Goal: Task Accomplishment & Management: Use online tool/utility

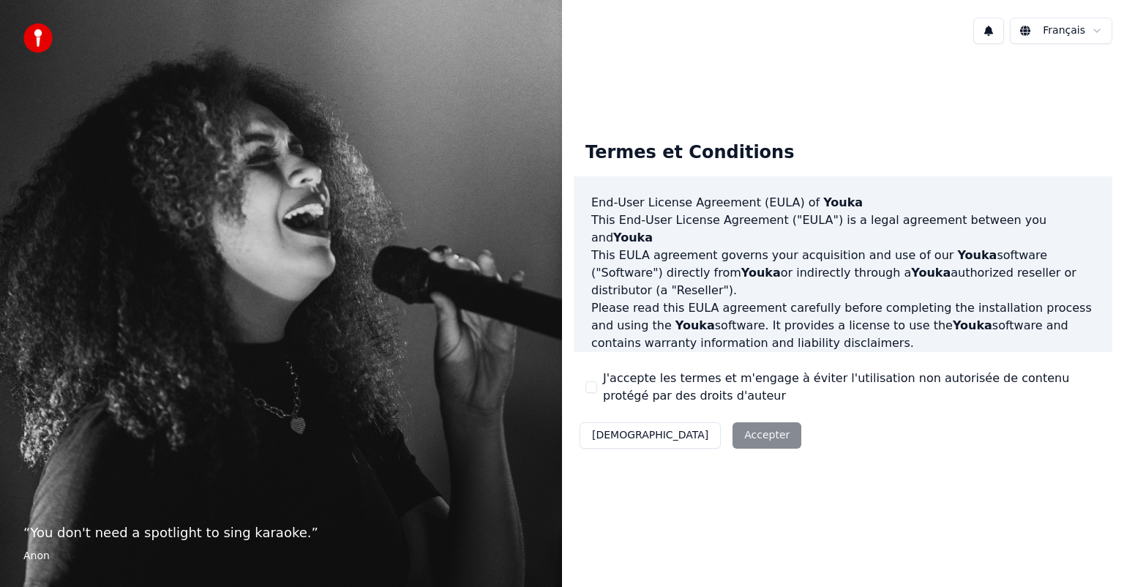
click at [591, 387] on button "J'accepte les termes et m'engage à éviter l'utilisation non autorisée de conten…" at bounding box center [591, 387] width 12 height 12
click at [733, 440] on button "Accepter" at bounding box center [767, 435] width 69 height 26
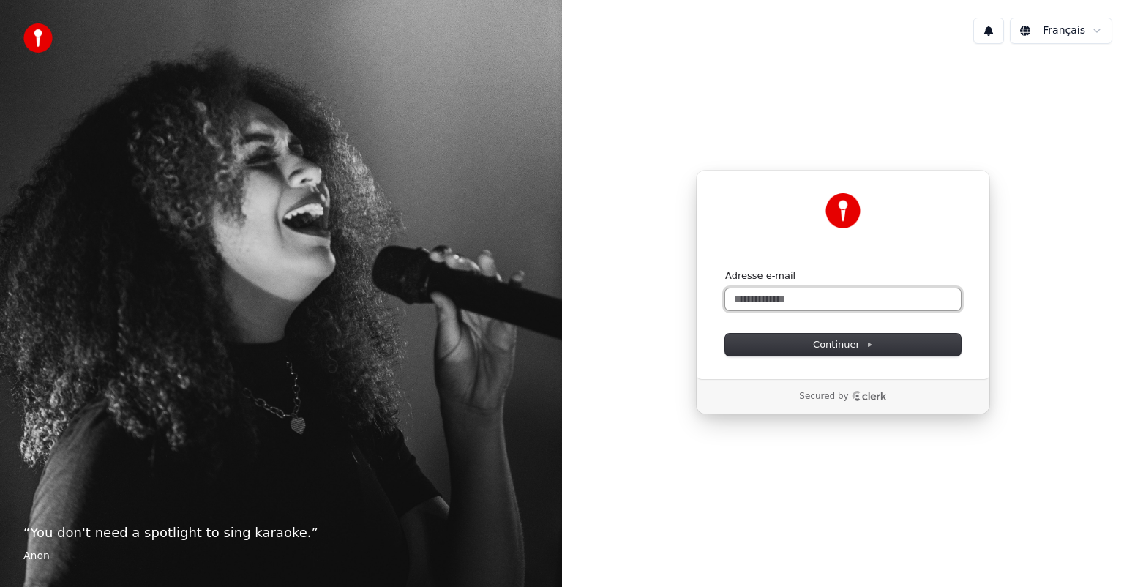
click at [770, 296] on input "Adresse e-mail" at bounding box center [843, 299] width 236 height 22
click at [837, 345] on span "Continuer" at bounding box center [843, 344] width 60 height 13
type input "**********"
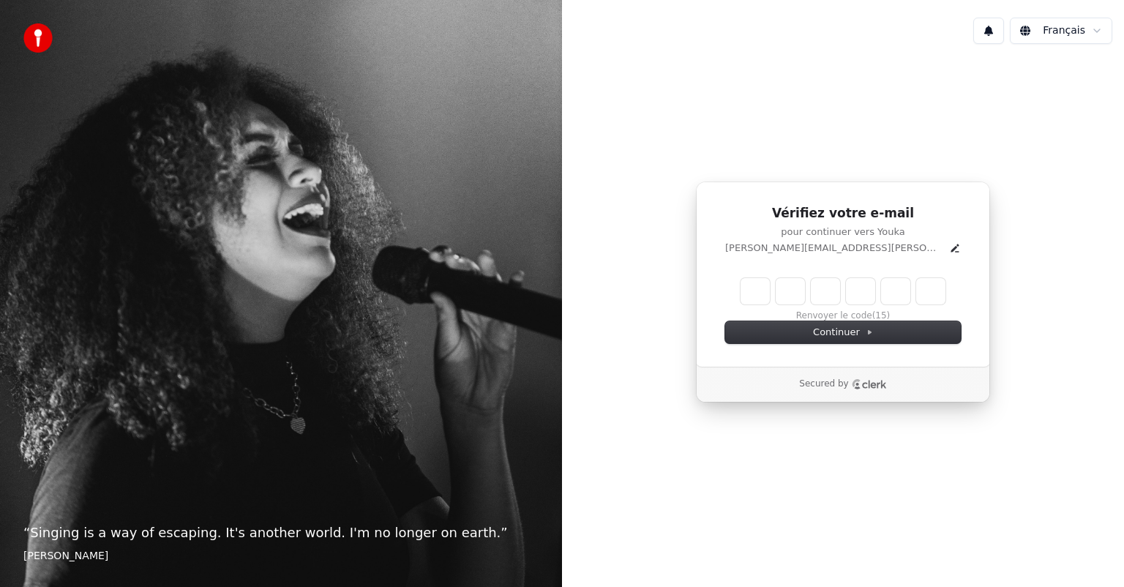
click at [753, 280] on input "Enter verification code" at bounding box center [843, 291] width 205 height 26
type input "******"
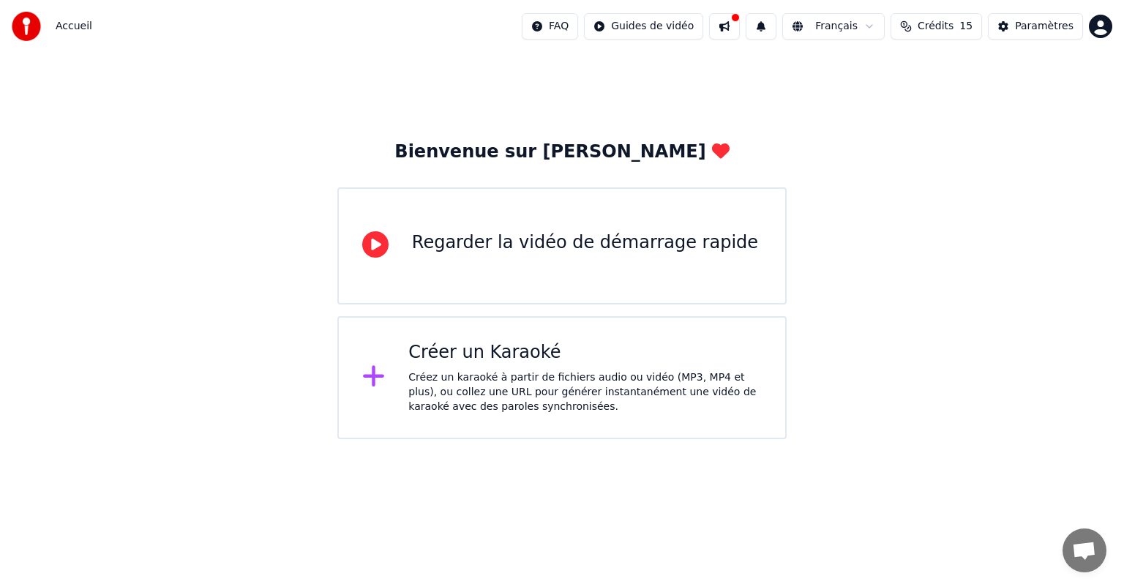
click at [504, 372] on div "Créez un karaoké à partir de fichiers audio ou vidéo (MP3, MP4 et plus), ou col…" at bounding box center [584, 392] width 353 height 44
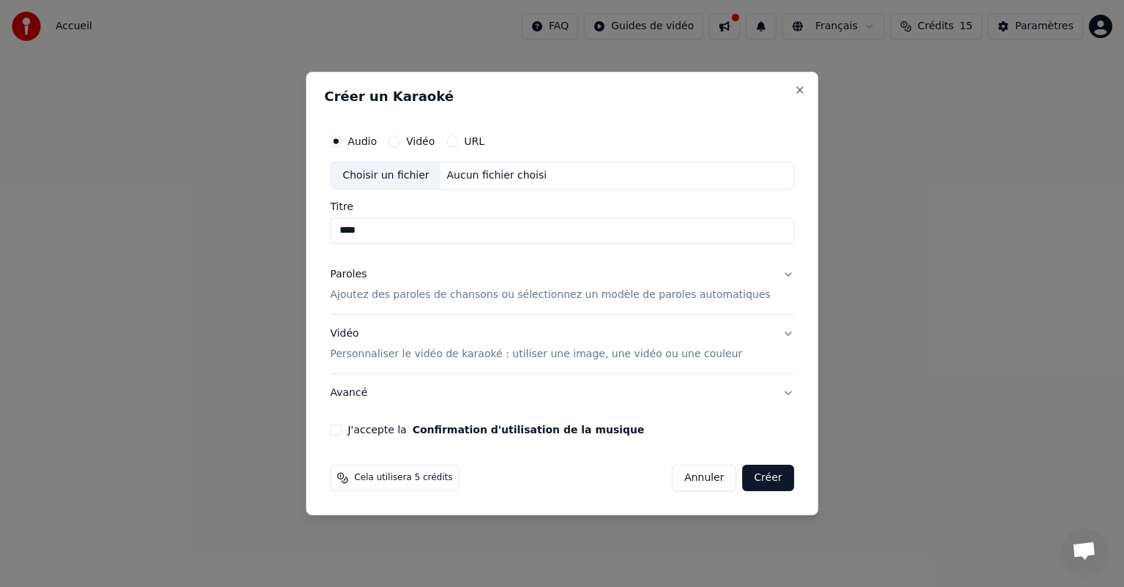
type input "****"
click at [488, 293] on p "Ajoutez des paroles de chansons ou sélectionnez un modèle de paroles automatiqu…" at bounding box center [550, 295] width 441 height 15
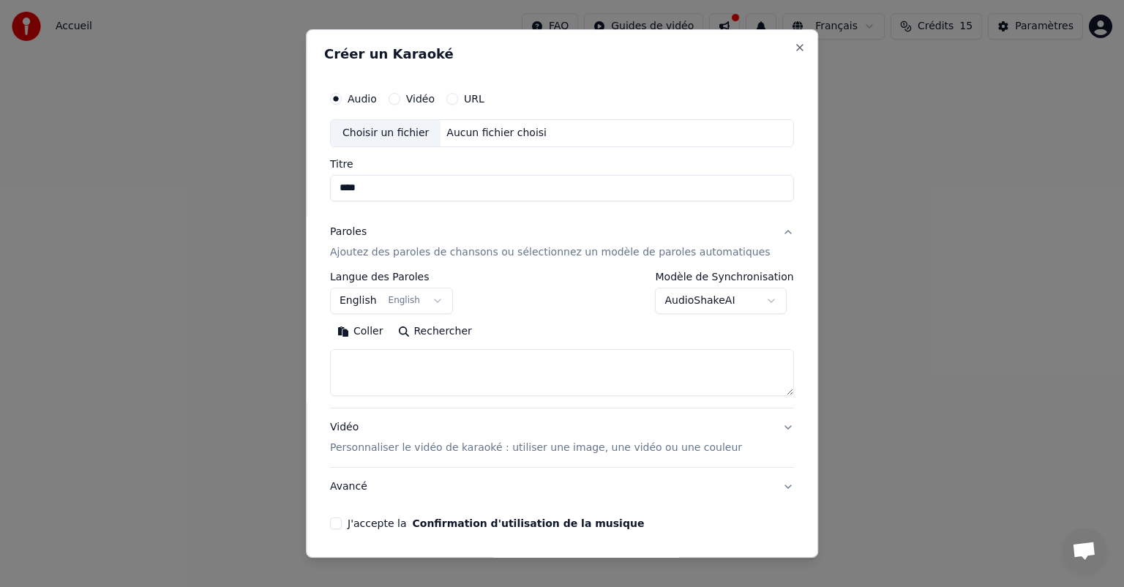
click at [445, 299] on button "English English" at bounding box center [391, 301] width 123 height 26
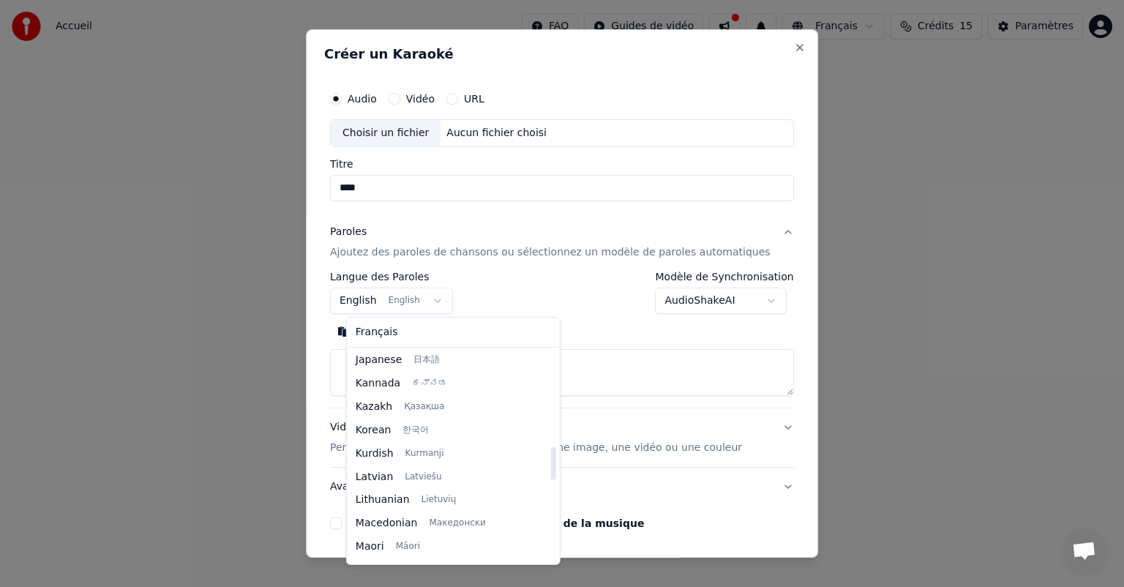
scroll to position [172, 0]
select select "**"
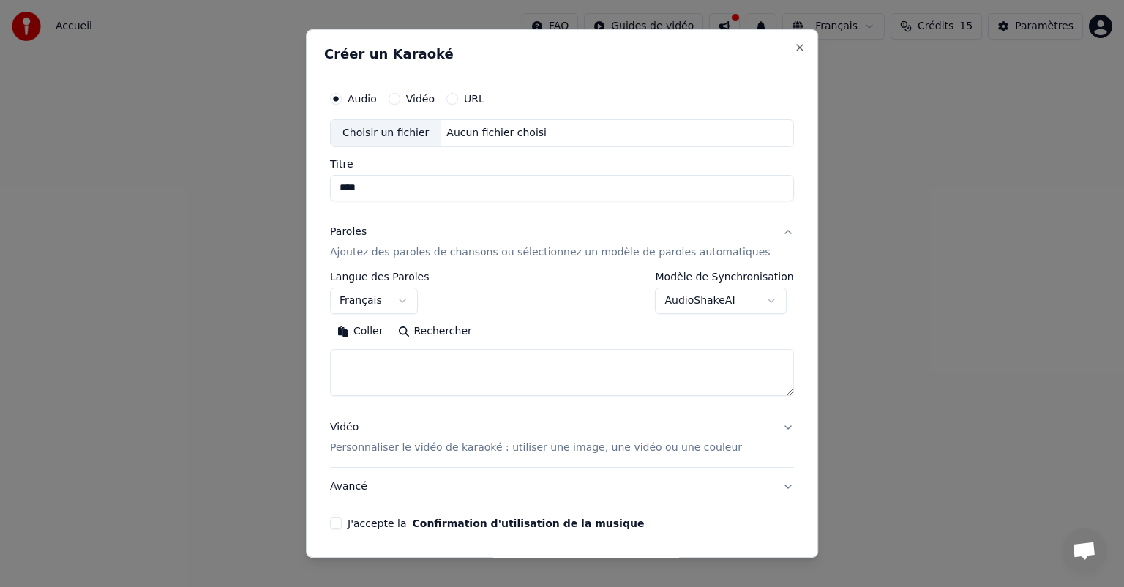
click at [439, 335] on button "Rechercher" at bounding box center [435, 331] width 89 height 23
click at [357, 352] on textarea at bounding box center [562, 372] width 464 height 47
click at [370, 332] on button "Coller" at bounding box center [360, 331] width 61 height 23
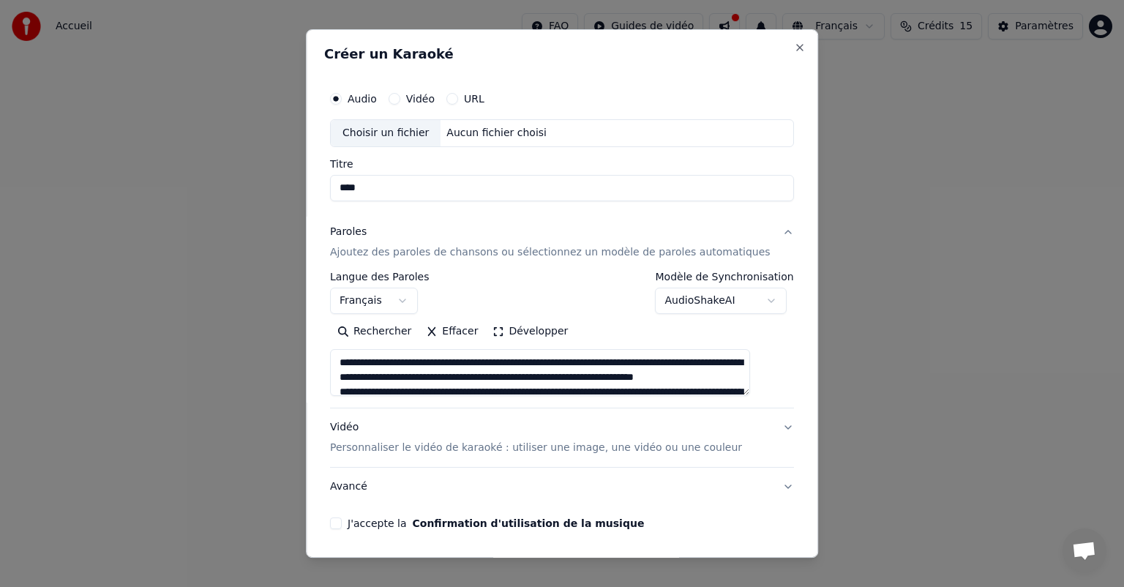
click at [513, 359] on textarea at bounding box center [540, 372] width 420 height 47
click at [392, 392] on textarea at bounding box center [540, 372] width 420 height 47
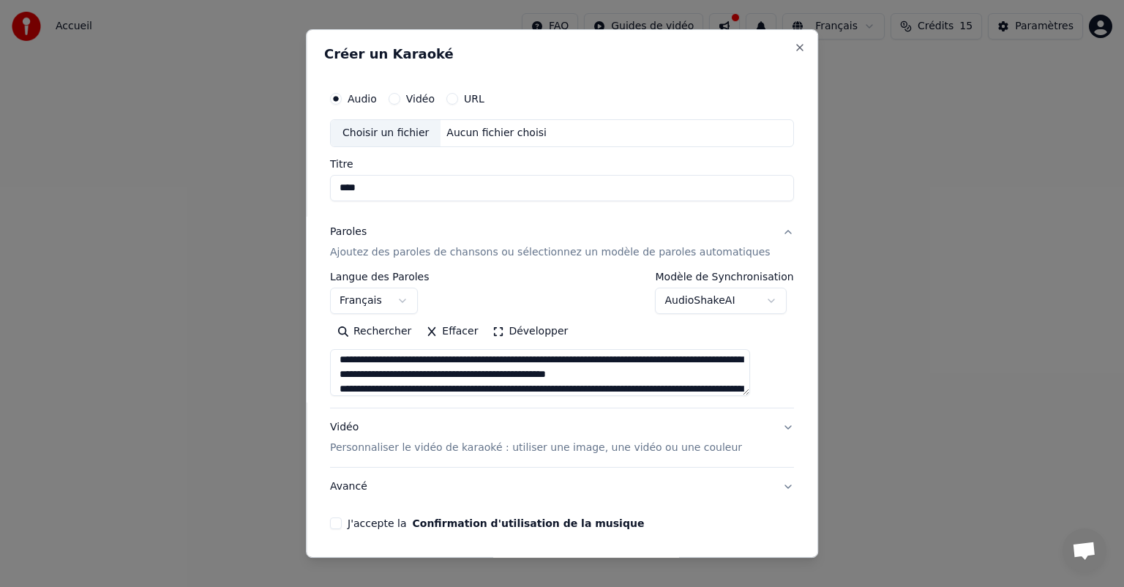
scroll to position [61, 0]
click at [404, 356] on textarea at bounding box center [540, 372] width 420 height 47
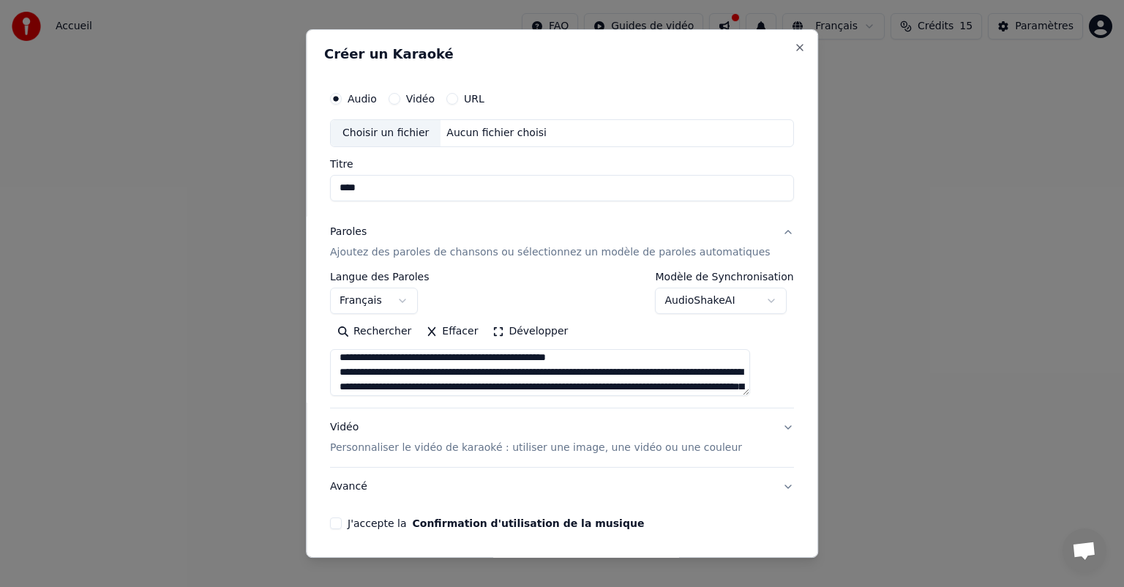
scroll to position [64, 0]
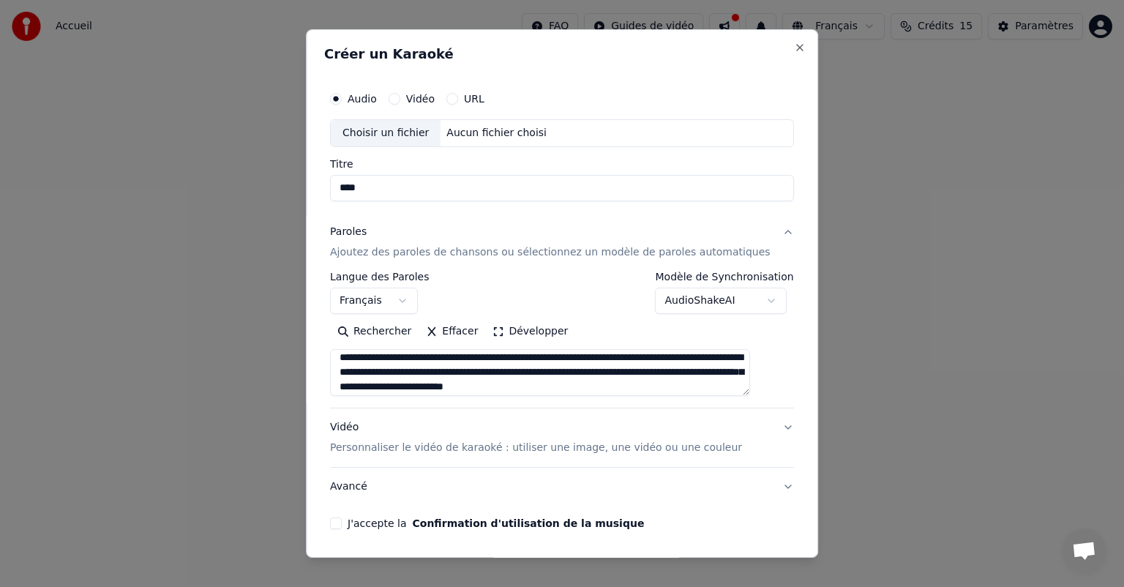
click at [360, 356] on textarea at bounding box center [540, 372] width 420 height 47
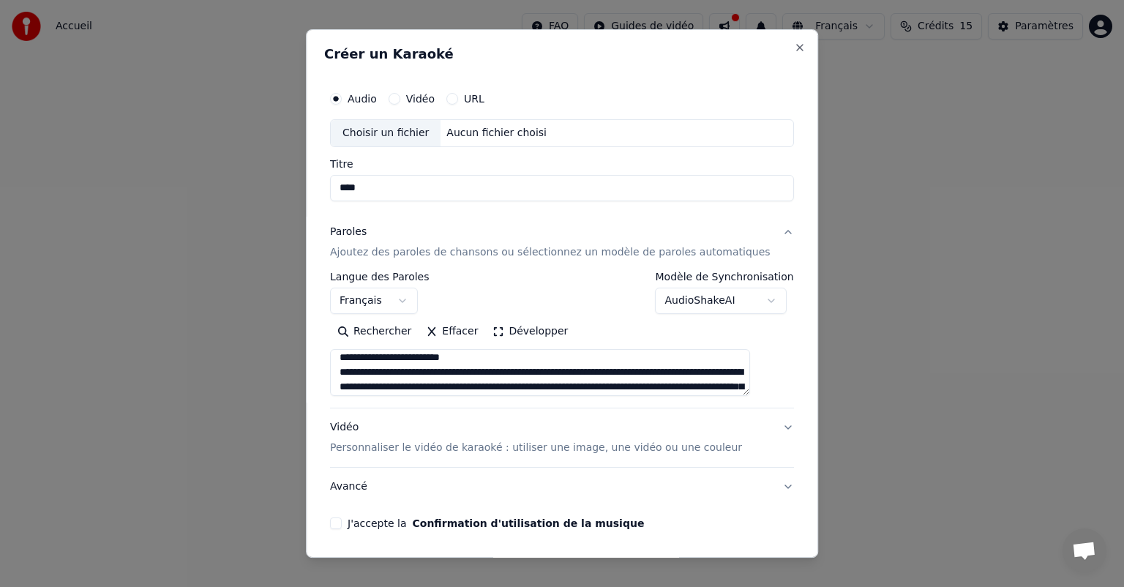
click at [406, 372] on textarea at bounding box center [540, 372] width 420 height 47
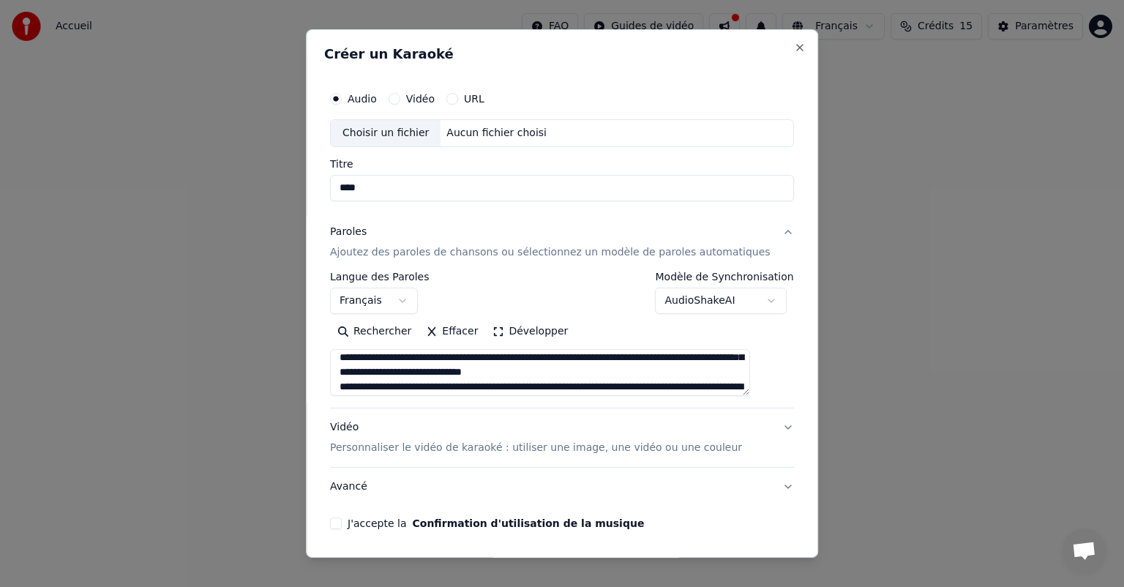
scroll to position [151, 0]
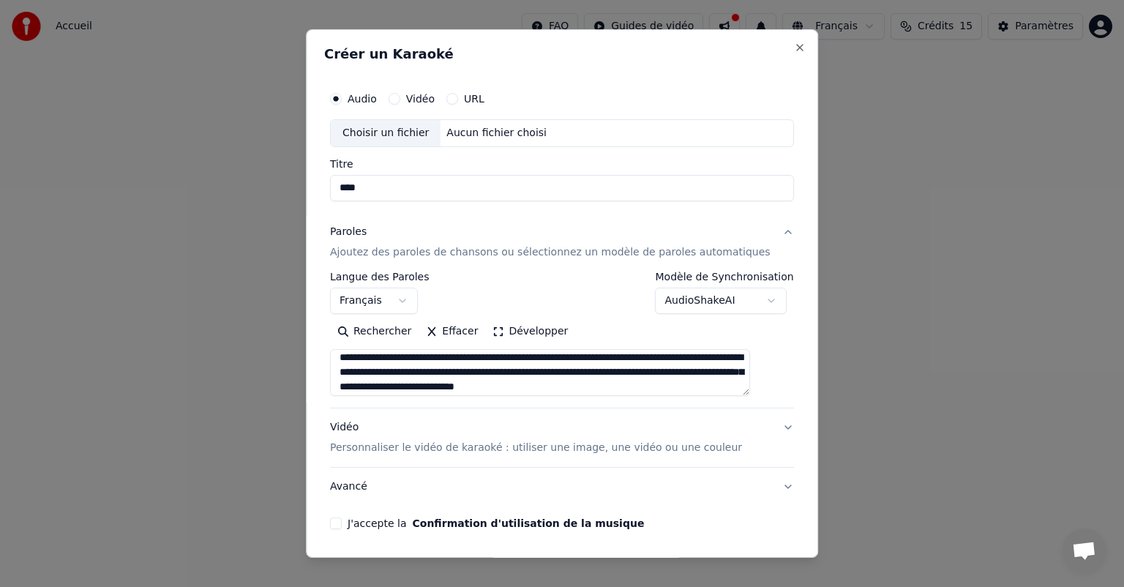
click at [383, 358] on textarea at bounding box center [540, 372] width 420 height 47
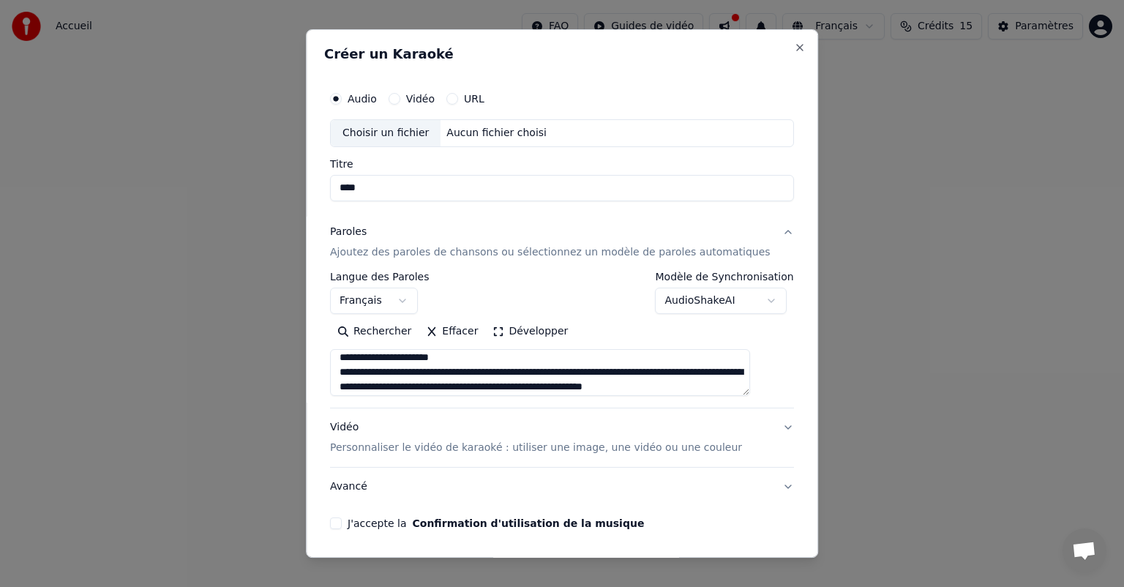
click at [394, 369] on textarea at bounding box center [540, 372] width 420 height 47
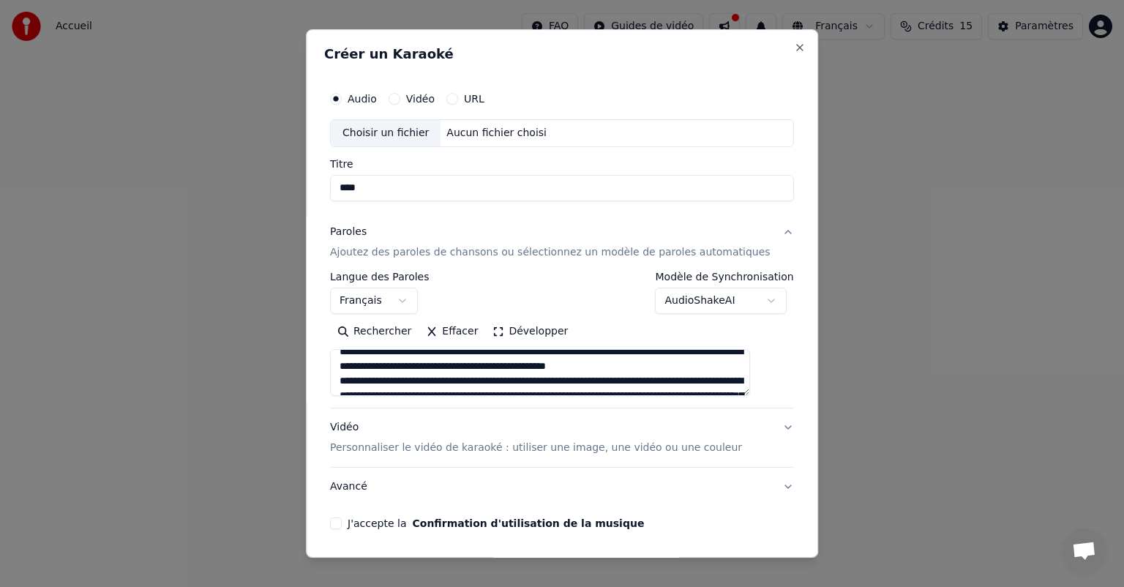
scroll to position [210, 0]
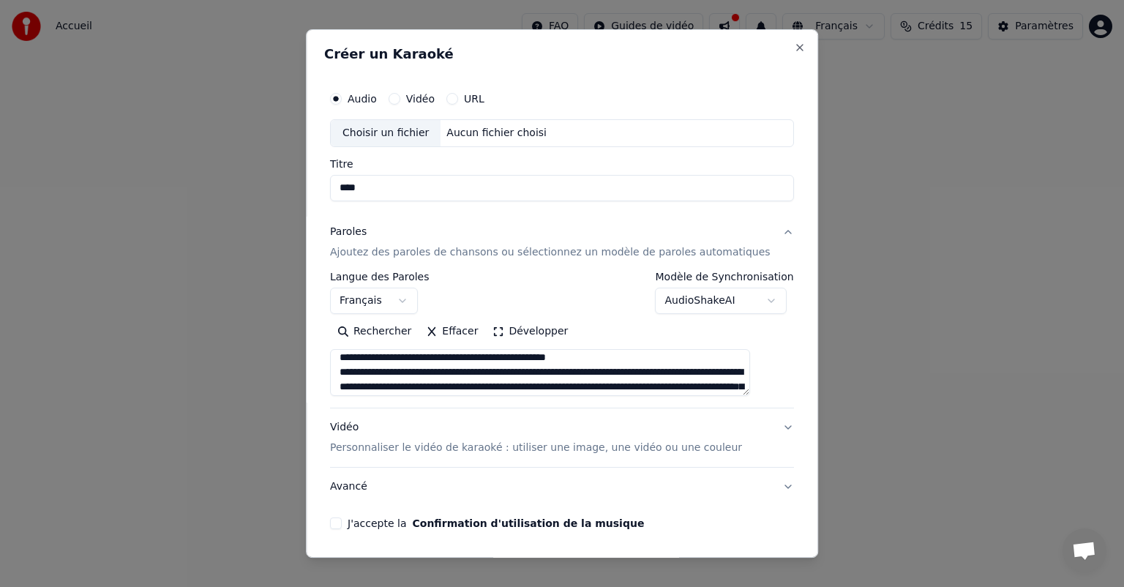
click at [405, 372] on textarea at bounding box center [540, 372] width 420 height 47
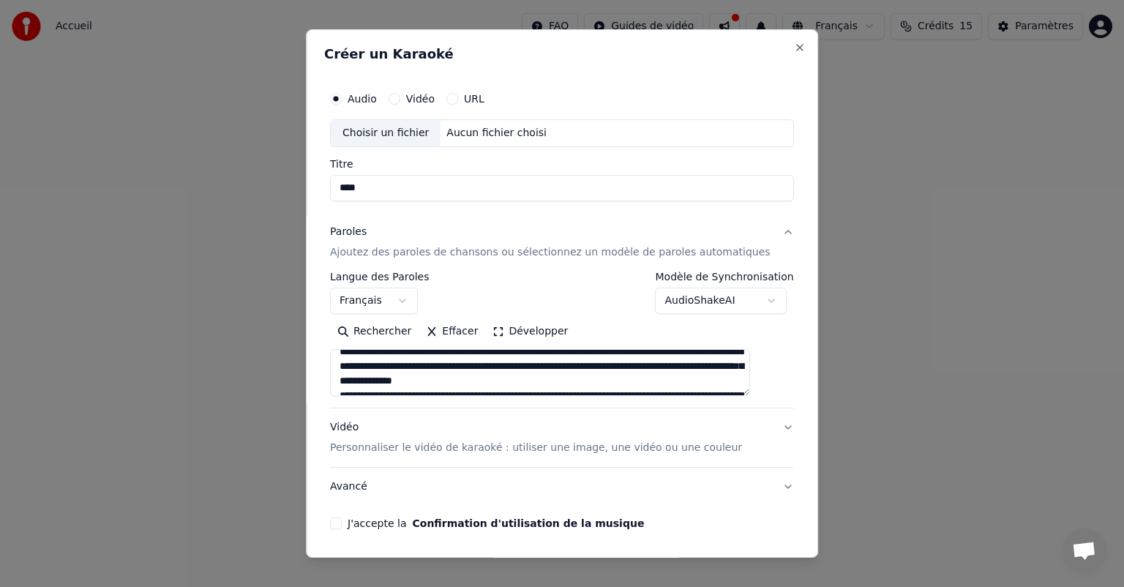
scroll to position [239, 0]
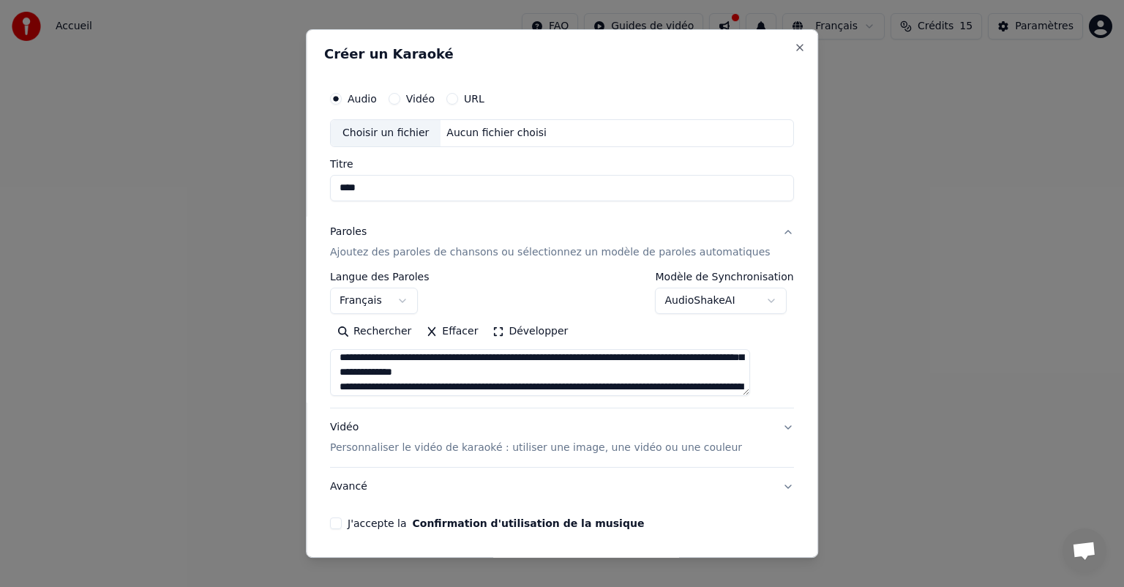
drag, startPoint x: 392, startPoint y: 386, endPoint x: 399, endPoint y: 383, distance: 8.2
click at [392, 387] on textarea at bounding box center [540, 372] width 420 height 47
click at [385, 386] on textarea at bounding box center [540, 372] width 420 height 47
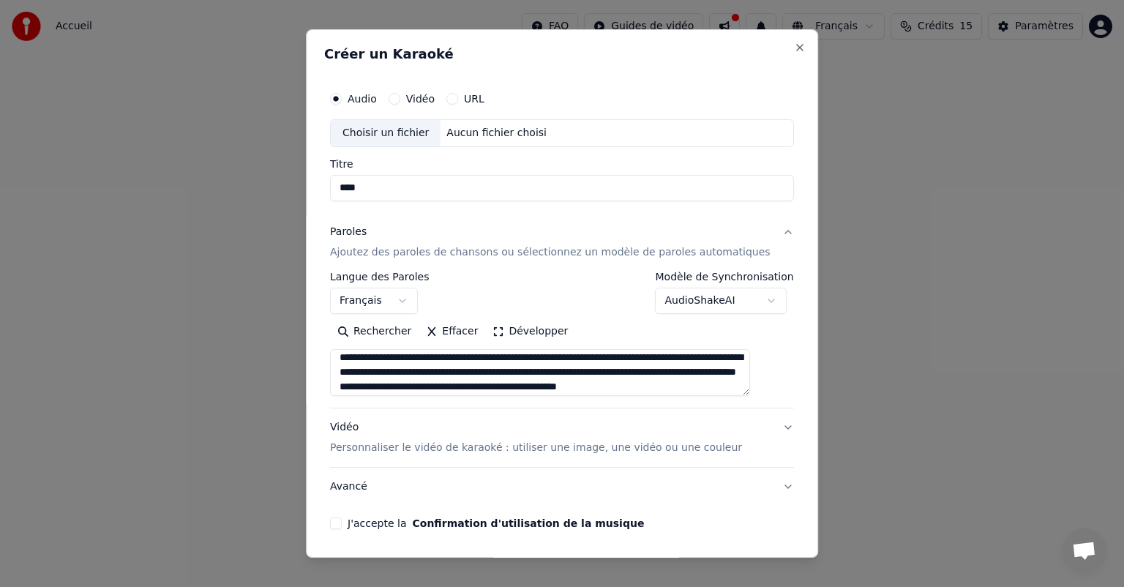
scroll to position [327, 0]
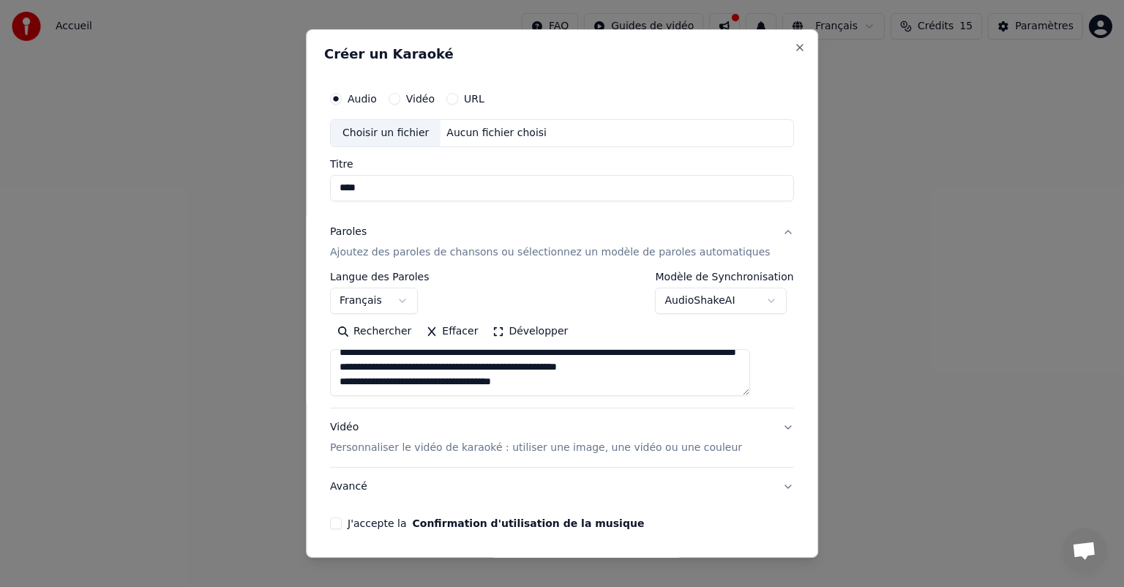
type textarea "**********"
click at [342, 522] on button "J'accepte la Confirmation d'utilisation de la musique" at bounding box center [336, 523] width 12 height 12
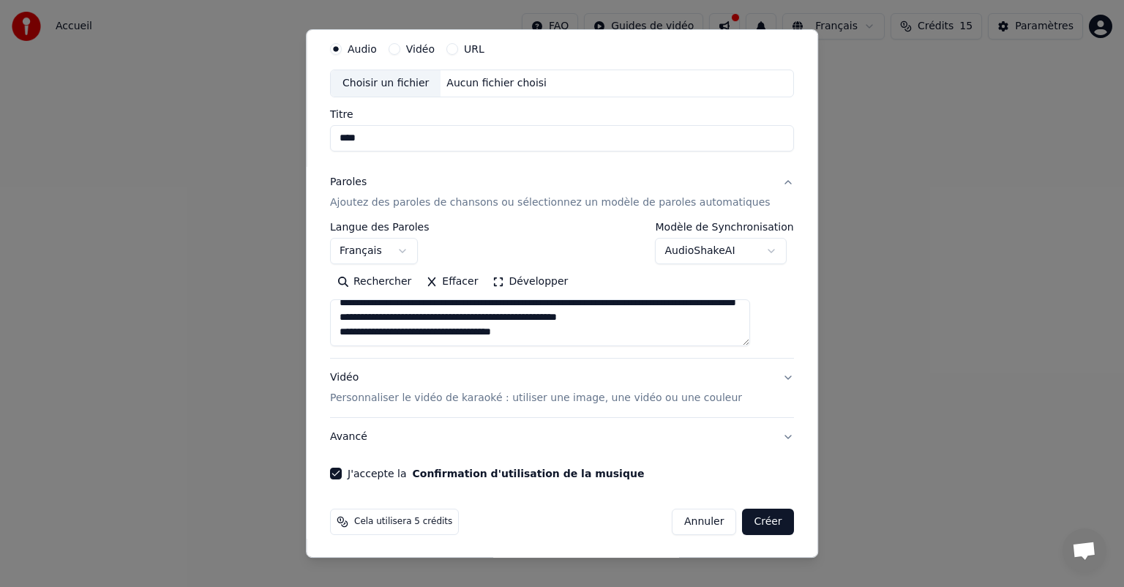
click at [743, 523] on button "Créer" at bounding box center [768, 522] width 51 height 26
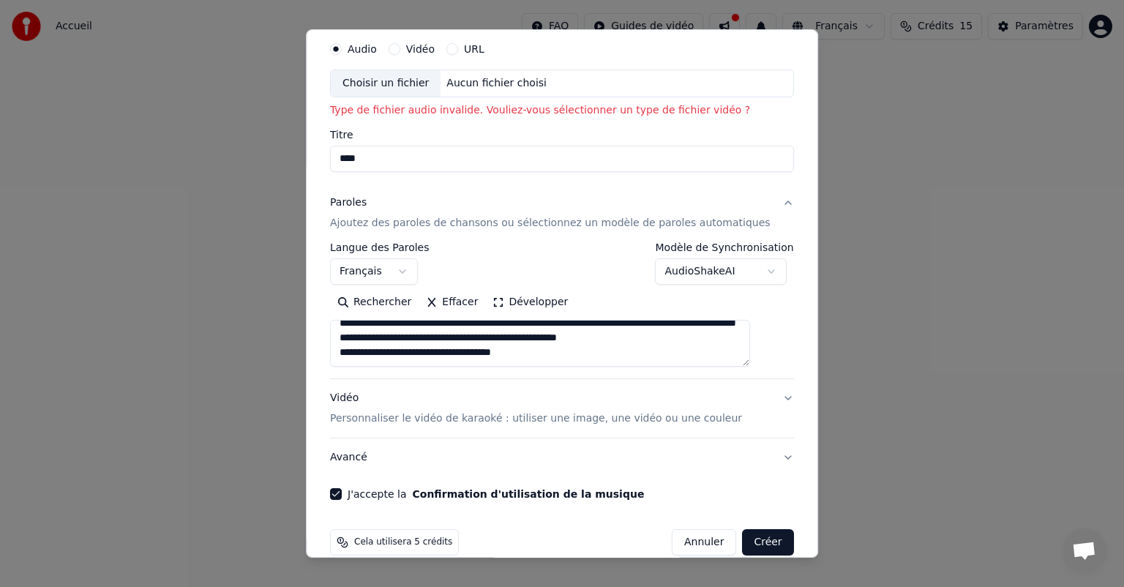
click at [436, 419] on p "Personnaliser le vidéo de karaoké : utiliser une image, une vidéo ou une couleur" at bounding box center [536, 418] width 412 height 15
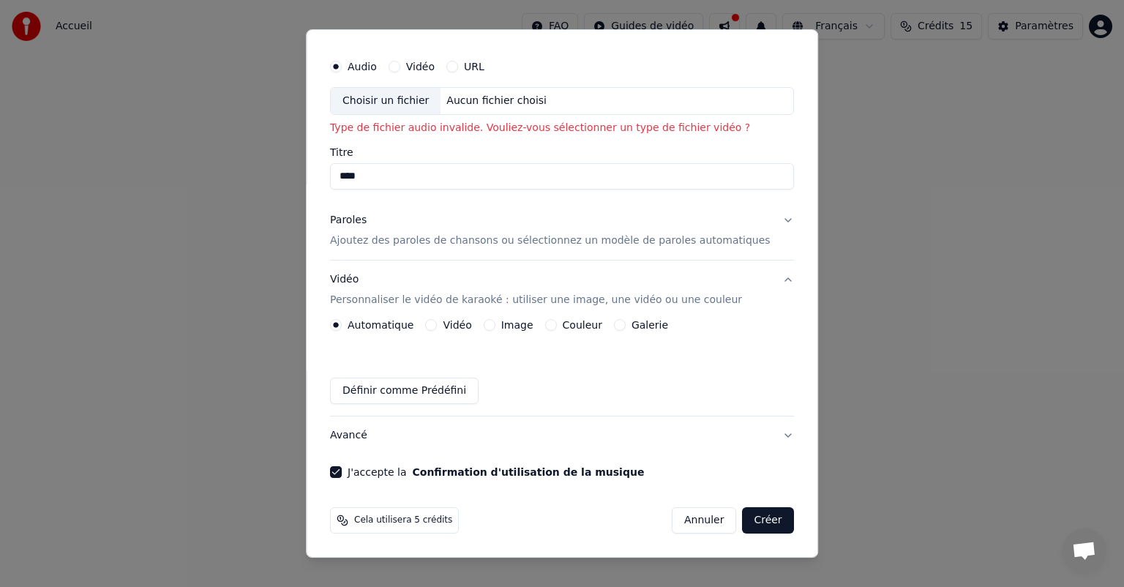
scroll to position [31, 0]
click at [495, 327] on button "Image" at bounding box center [490, 326] width 12 height 12
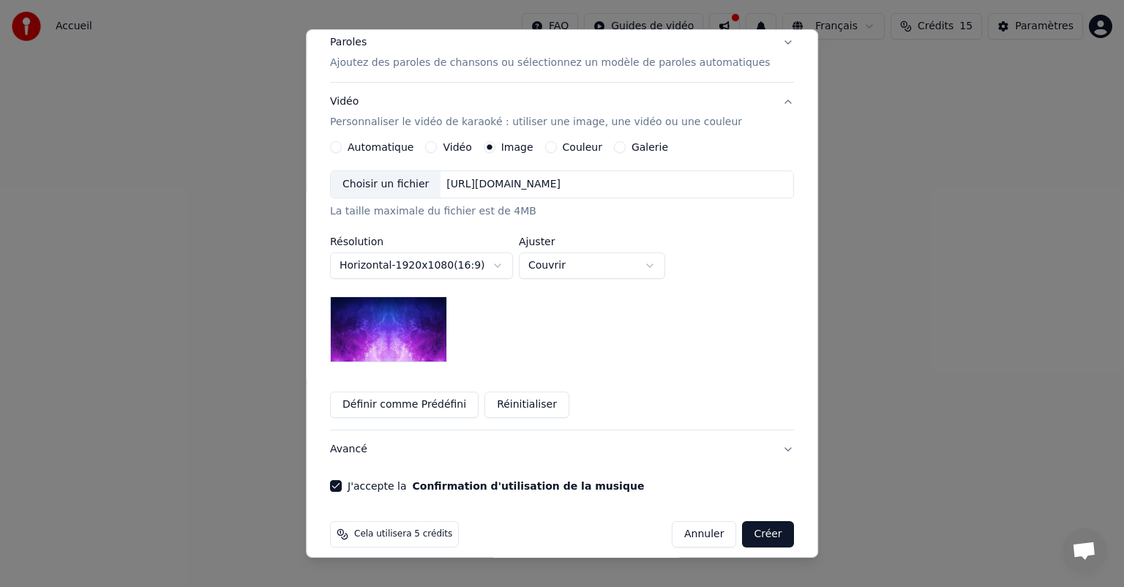
scroll to position [222, 0]
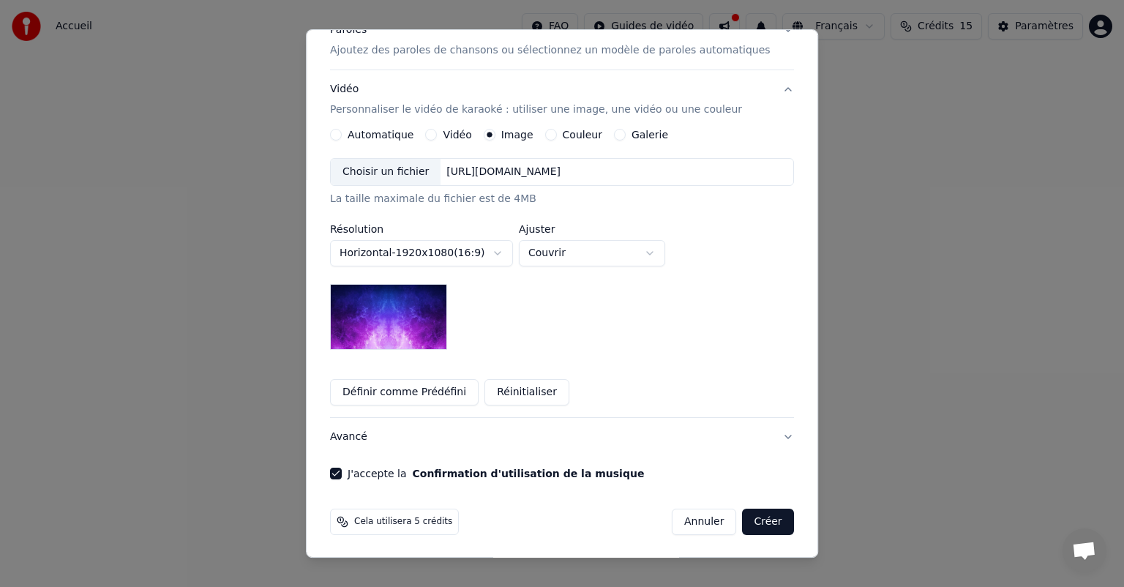
click at [743, 518] on button "Créer" at bounding box center [768, 522] width 51 height 26
click at [744, 520] on button "Créer" at bounding box center [768, 522] width 51 height 26
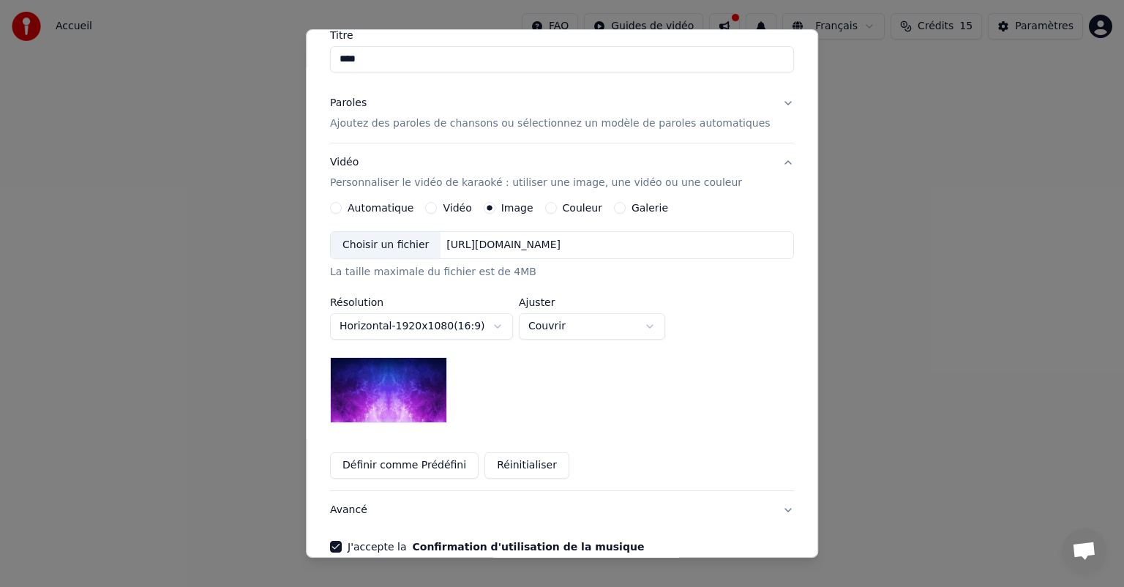
scroll to position [76, 0]
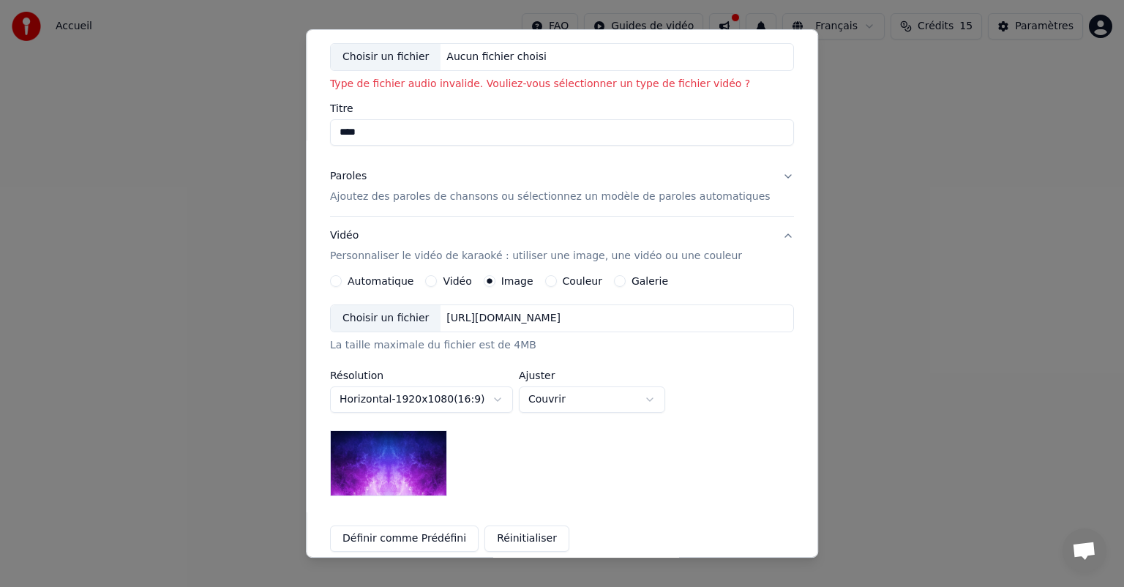
click at [404, 312] on div "Choisir un fichier" at bounding box center [386, 318] width 110 height 26
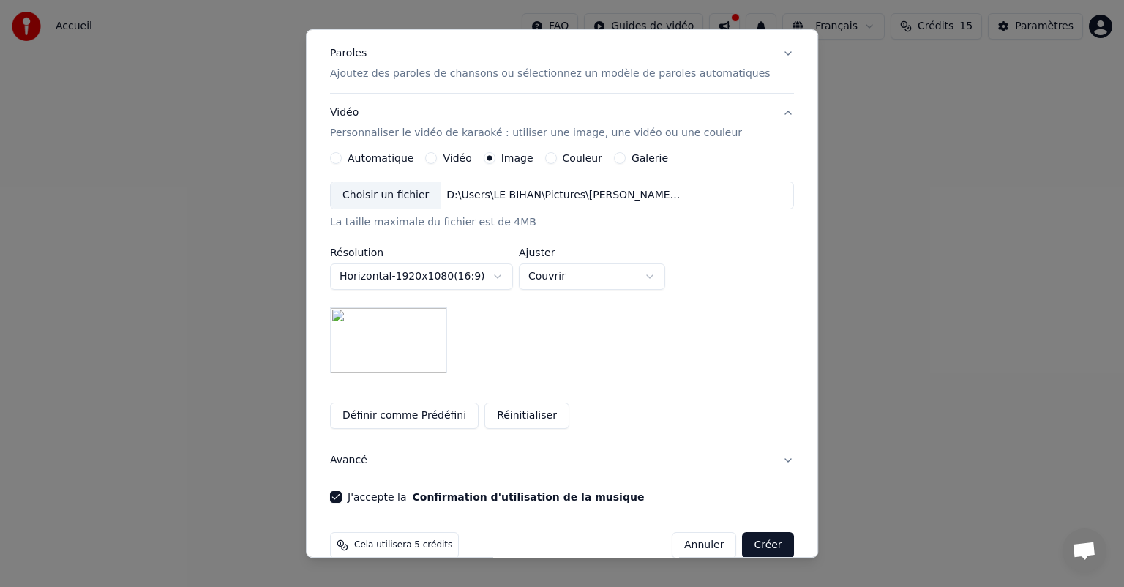
scroll to position [222, 0]
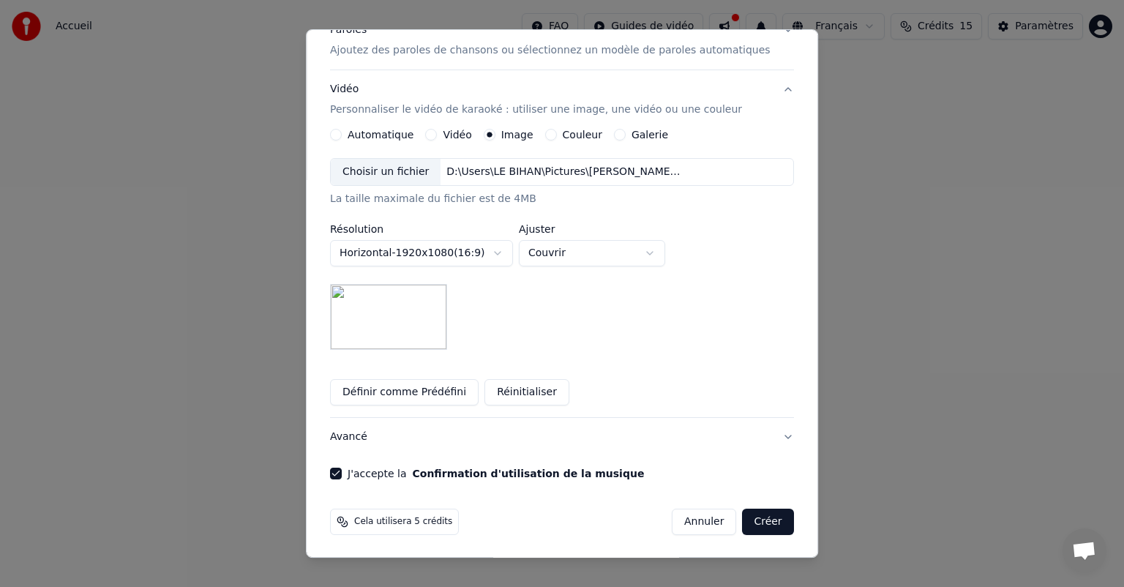
click at [745, 521] on button "Créer" at bounding box center [768, 522] width 51 height 26
click at [670, 254] on body "**********" at bounding box center [562, 219] width 1124 height 439
click at [757, 433] on button "Avancé" at bounding box center [562, 437] width 464 height 38
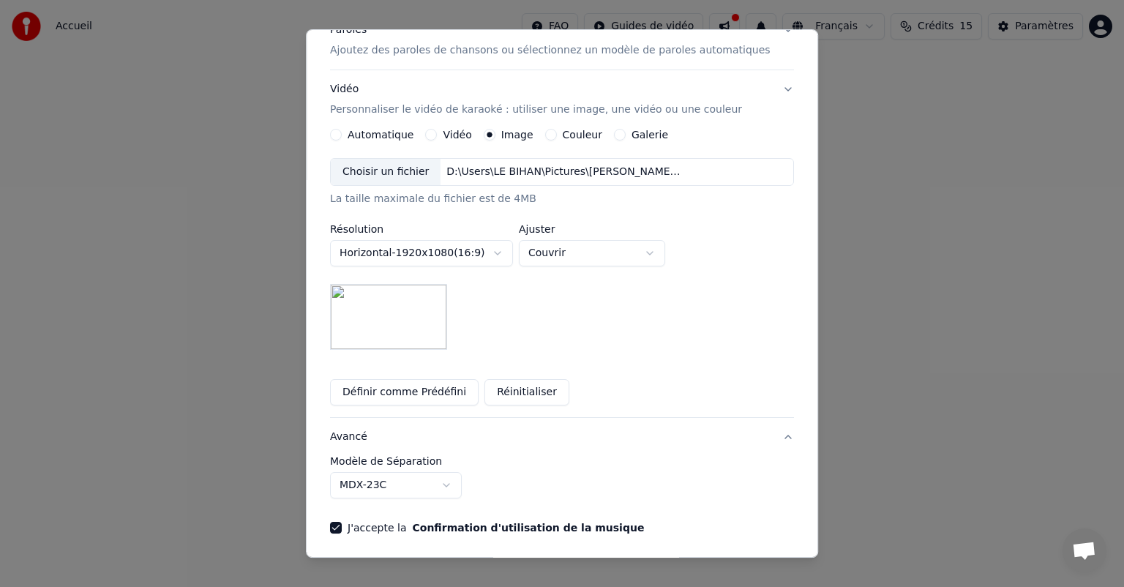
scroll to position [0, 0]
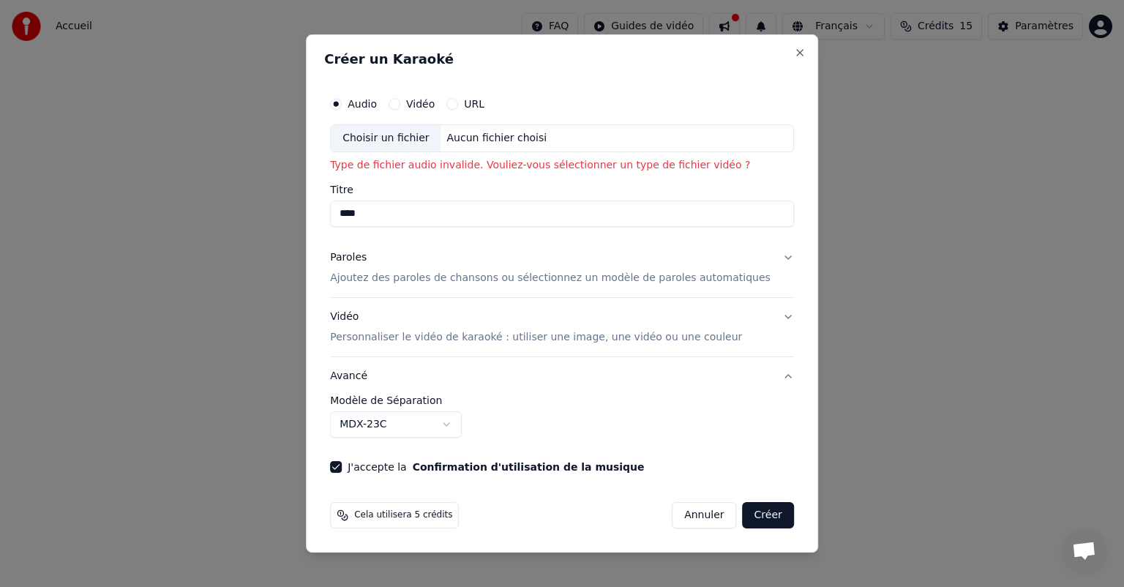
click at [746, 520] on button "Créer" at bounding box center [768, 515] width 51 height 26
click at [400, 102] on button "Vidéo" at bounding box center [395, 104] width 12 height 12
click at [413, 136] on div "Choisir un fichier" at bounding box center [386, 138] width 110 height 26
click at [389, 132] on div "Choisir un fichier" at bounding box center [386, 138] width 110 height 26
type input "**********"
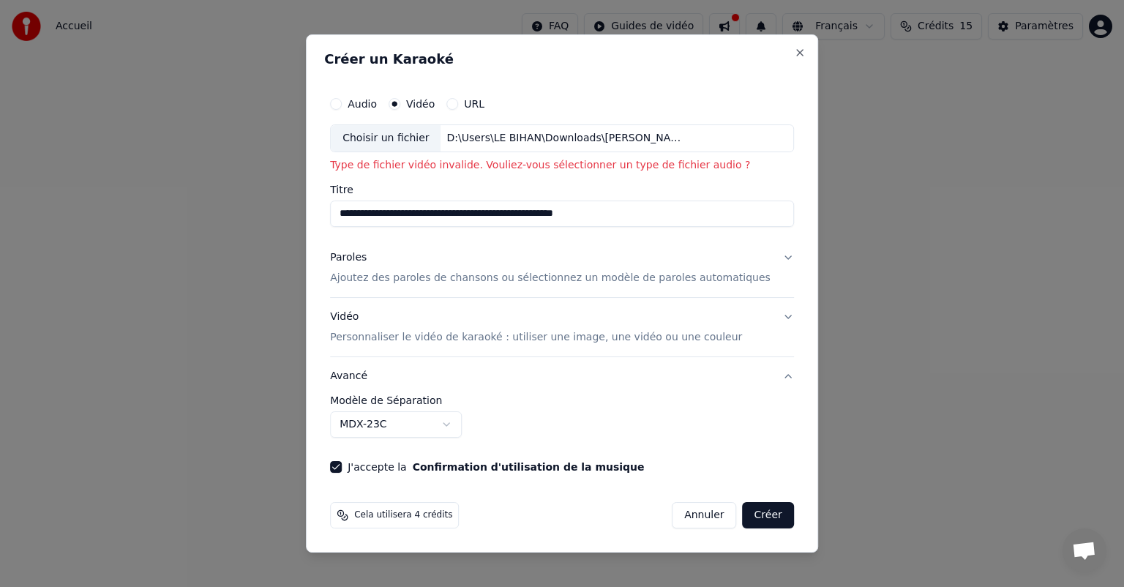
click at [342, 105] on button "Audio" at bounding box center [336, 104] width 12 height 12
click at [675, 513] on button "Annuler" at bounding box center [704, 515] width 64 height 26
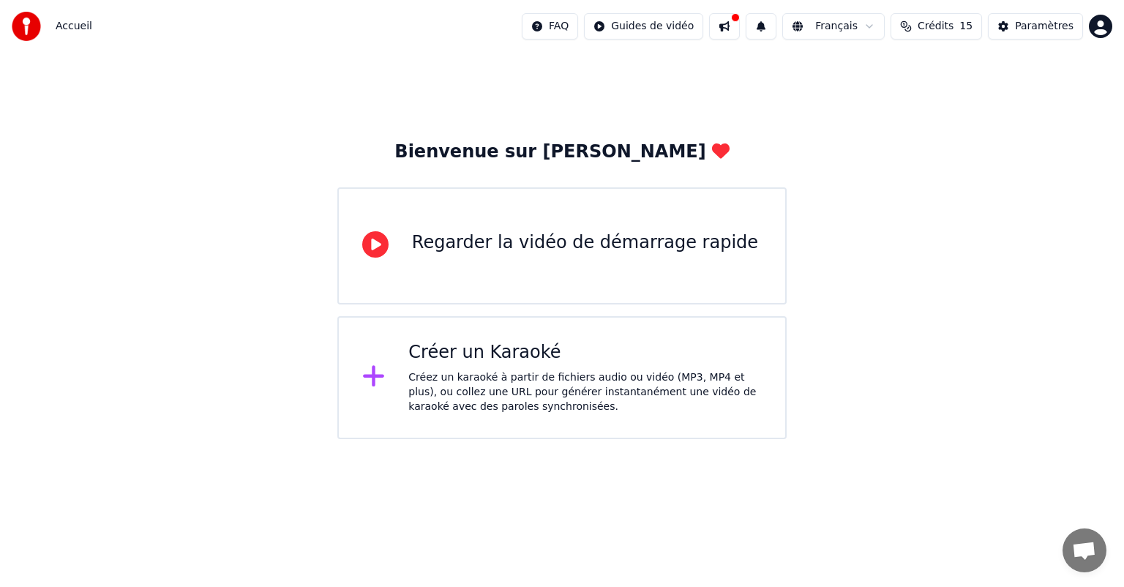
click at [555, 251] on div "Regarder la vidéo de démarrage rapide" at bounding box center [585, 242] width 346 height 23
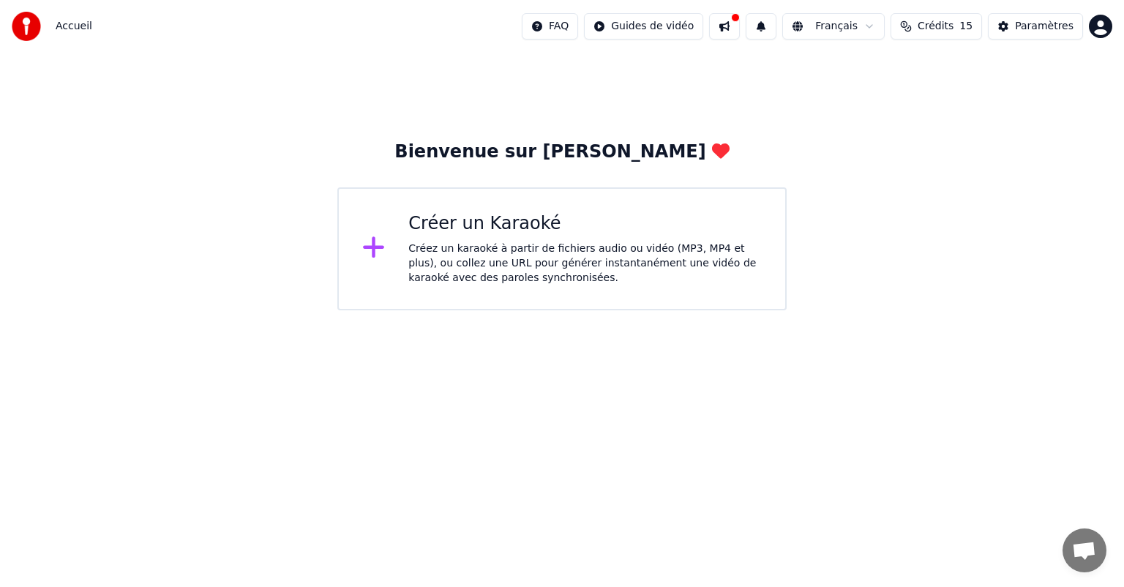
click at [483, 255] on div "Créez un karaoké à partir de fichiers audio ou vidéo (MP3, MP4 et plus), ou col…" at bounding box center [584, 264] width 353 height 44
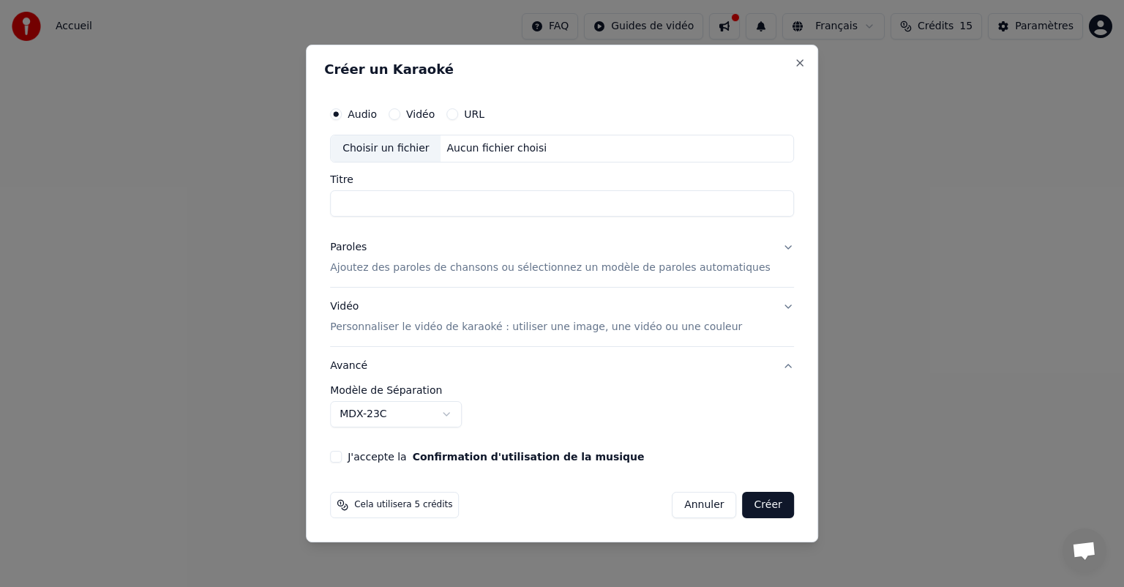
click at [411, 148] on div "Choisir un fichier" at bounding box center [386, 148] width 110 height 26
type input "**********"
click at [427, 264] on p "Ajoutez des paroles de chansons ou sélectionnez un modèle de paroles automatiqu…" at bounding box center [550, 268] width 441 height 15
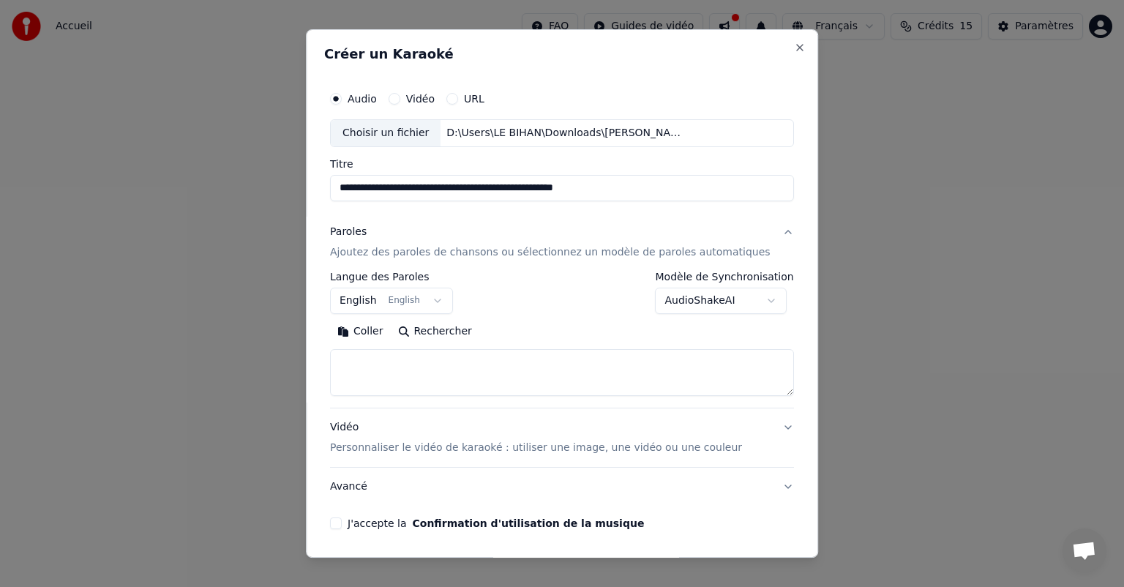
click at [395, 298] on body "**********" at bounding box center [562, 155] width 1124 height 310
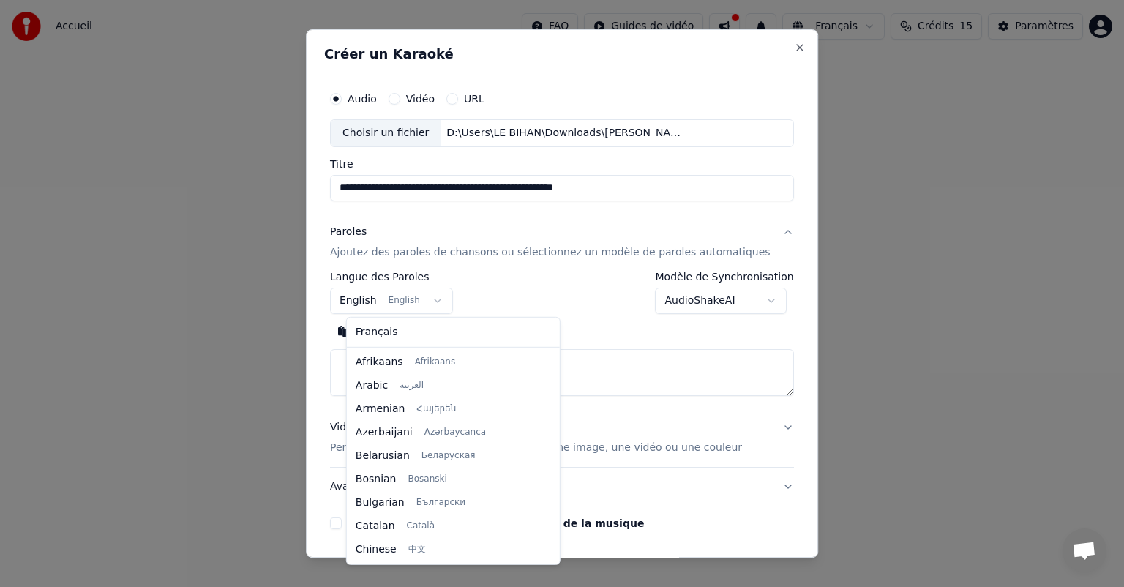
scroll to position [117, 0]
select select "**"
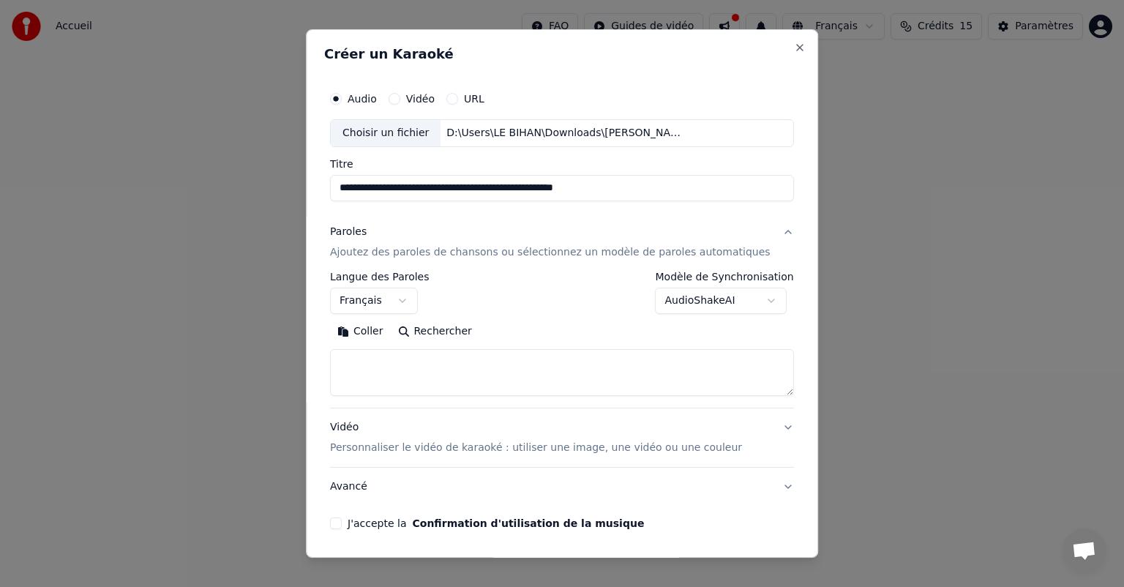
click at [378, 334] on button "Coller" at bounding box center [360, 331] width 61 height 23
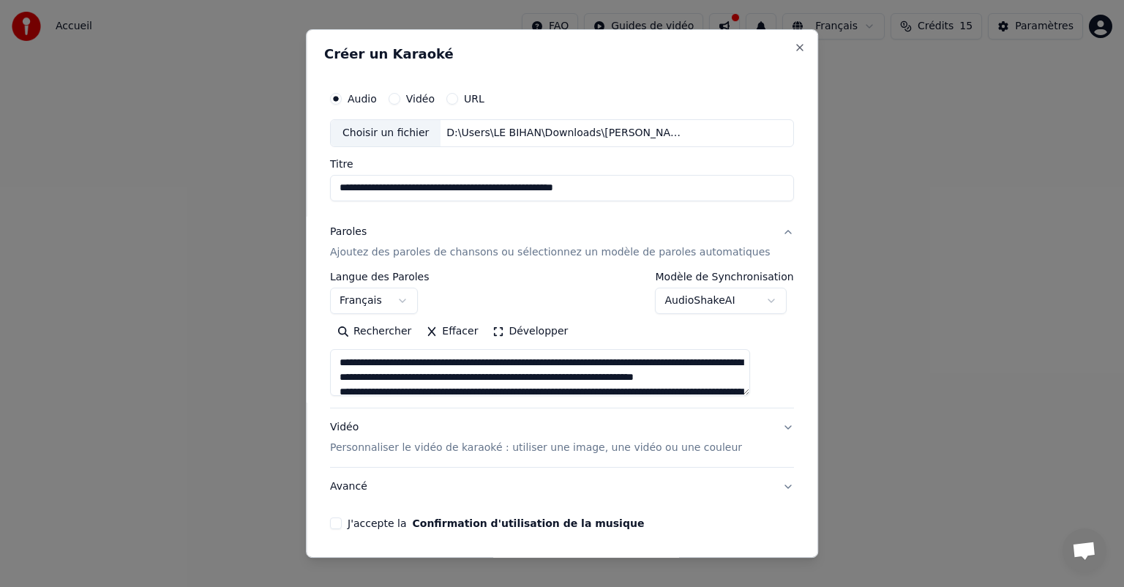
click at [512, 360] on textarea at bounding box center [540, 372] width 420 height 47
click at [393, 389] on textarea at bounding box center [540, 372] width 420 height 47
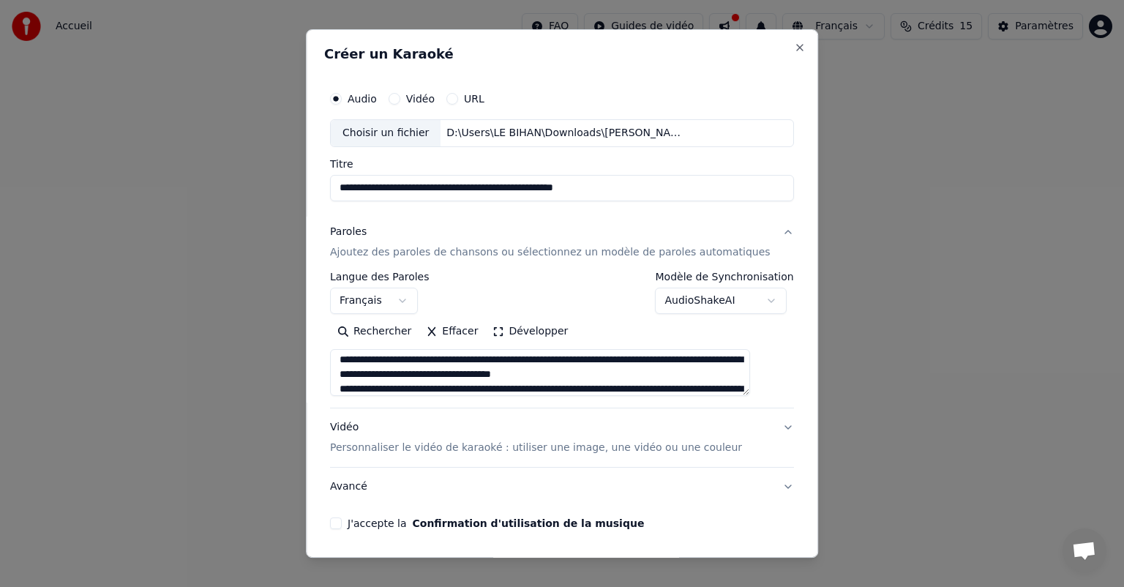
scroll to position [32, 0]
click at [408, 388] on textarea at bounding box center [540, 372] width 420 height 47
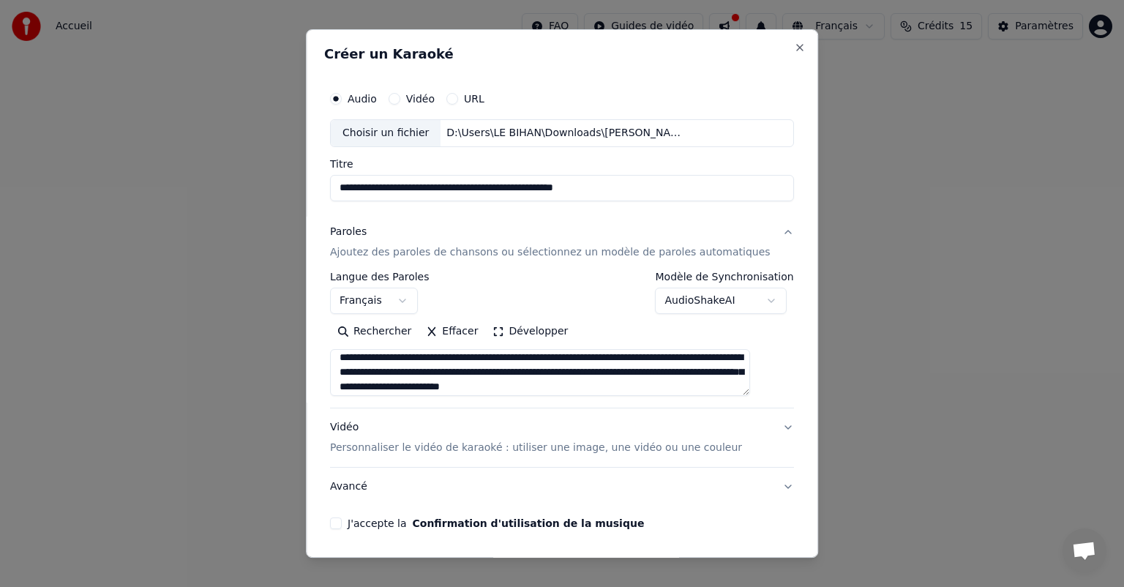
scroll to position [93, 0]
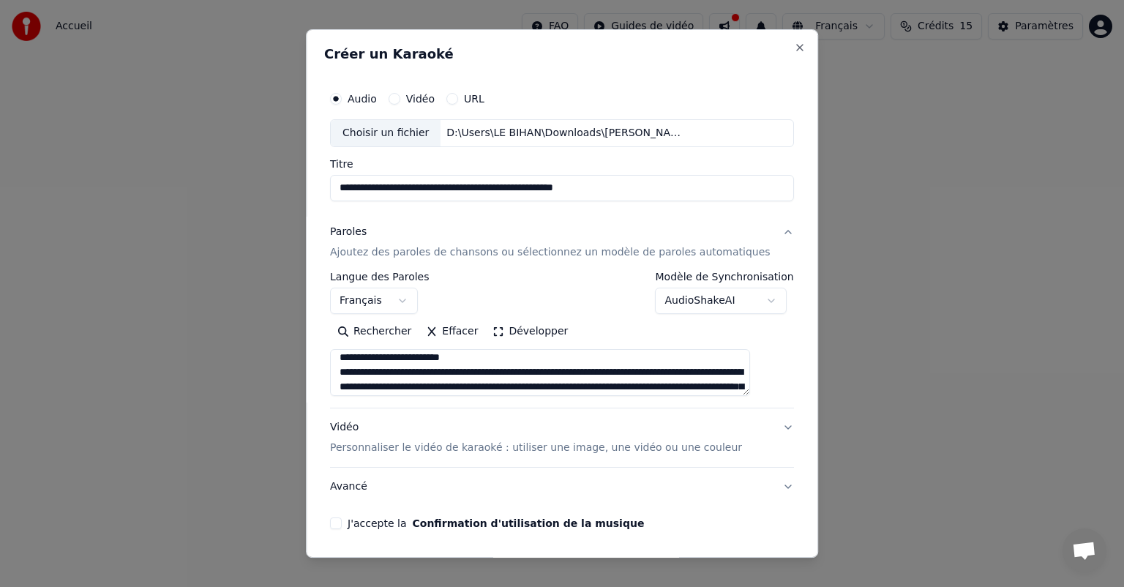
click at [407, 373] on textarea at bounding box center [540, 372] width 420 height 47
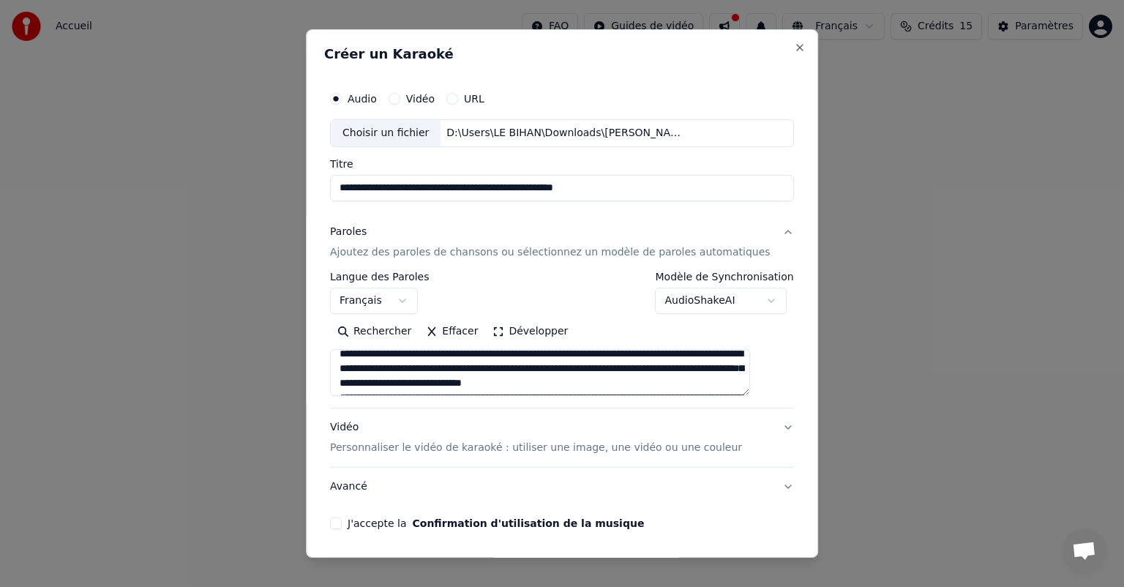
scroll to position [122, 0]
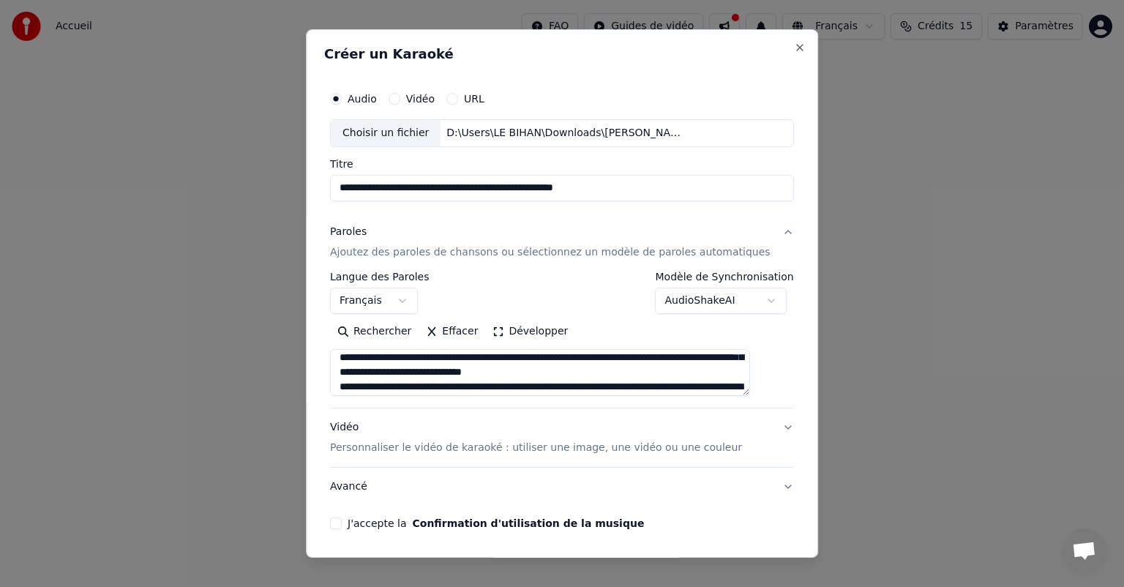
click at [383, 386] on textarea at bounding box center [540, 372] width 420 height 47
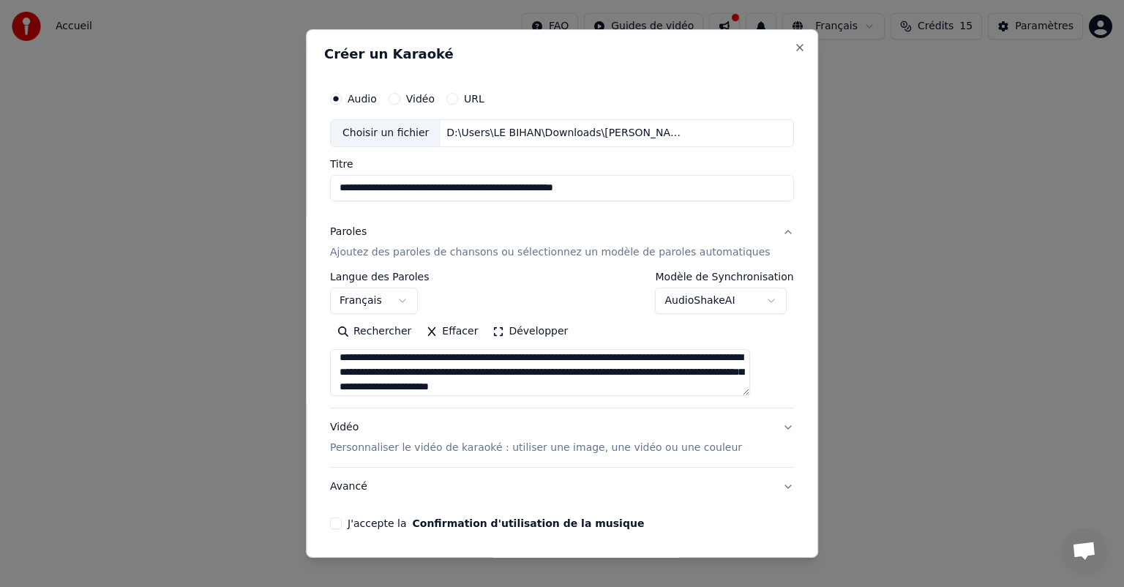
scroll to position [181, 0]
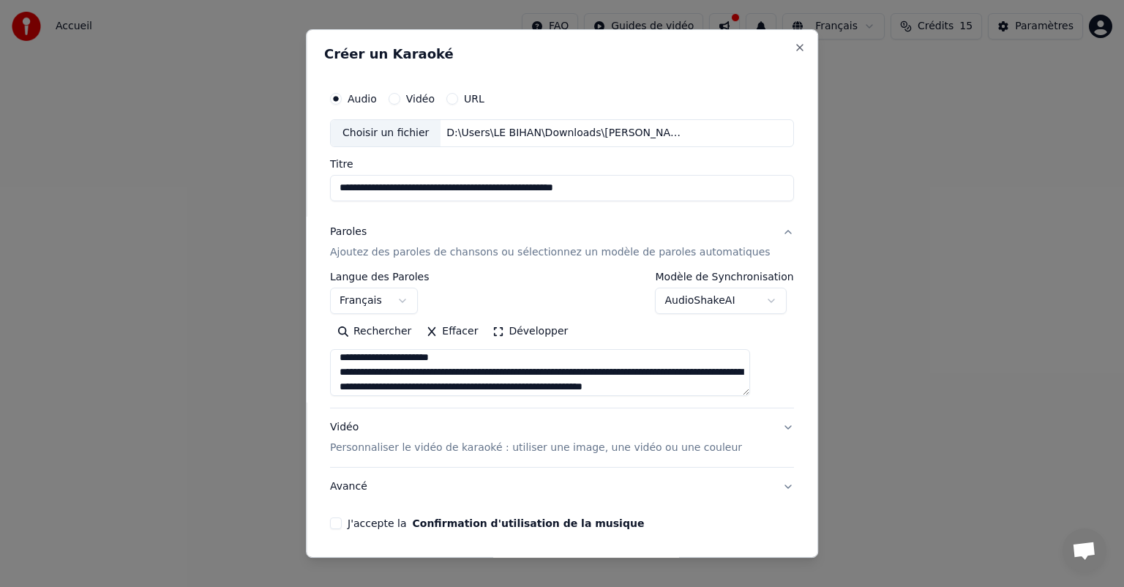
click at [392, 372] on textarea at bounding box center [540, 372] width 420 height 47
click at [395, 370] on textarea at bounding box center [540, 372] width 420 height 47
click at [406, 369] on textarea at bounding box center [540, 372] width 420 height 47
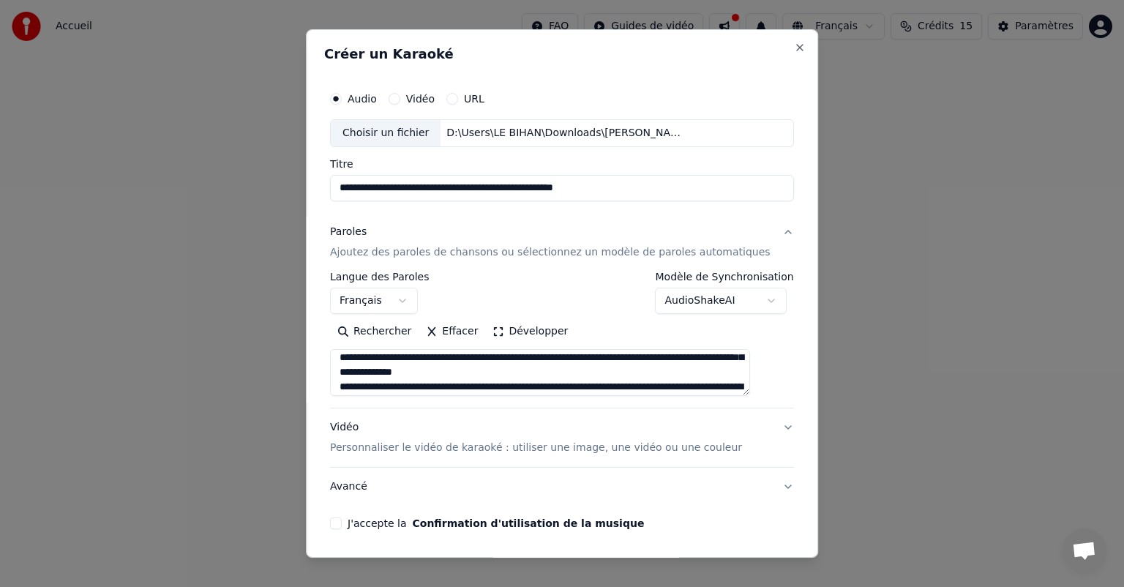
click at [392, 386] on textarea at bounding box center [540, 372] width 420 height 47
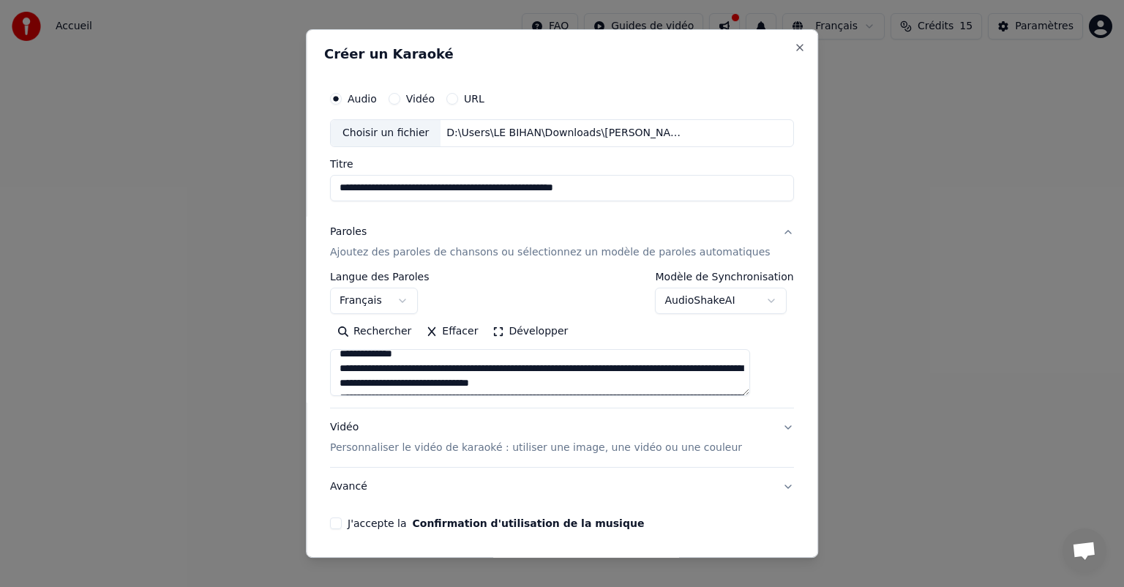
scroll to position [269, 0]
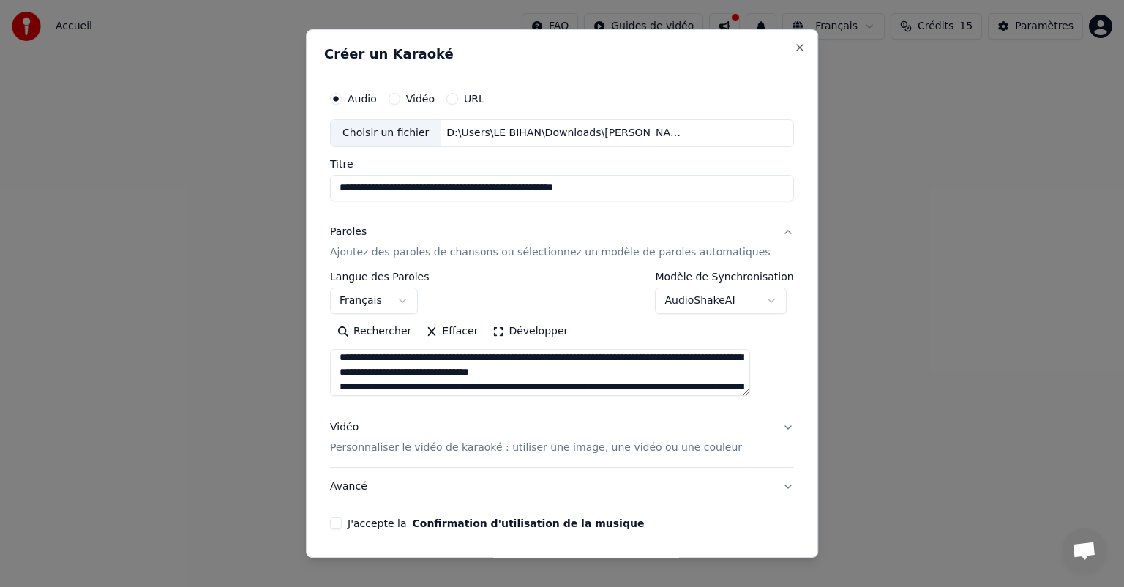
click at [386, 383] on textarea at bounding box center [540, 372] width 420 height 47
drag, startPoint x: 383, startPoint y: 381, endPoint x: 386, endPoint y: 393, distance: 12.1
click at [383, 383] on textarea at bounding box center [540, 372] width 420 height 47
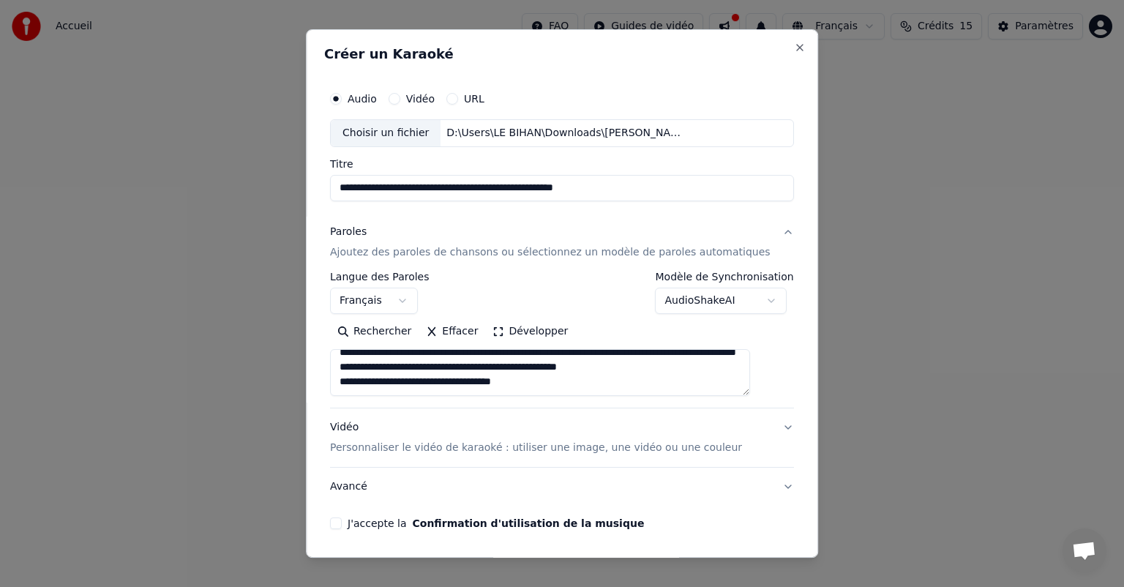
scroll to position [346, 0]
type textarea "**********"
click at [386, 444] on p "Personnaliser le vidéo de karaoké : utiliser une image, une vidéo ou une couleur" at bounding box center [536, 448] width 412 height 15
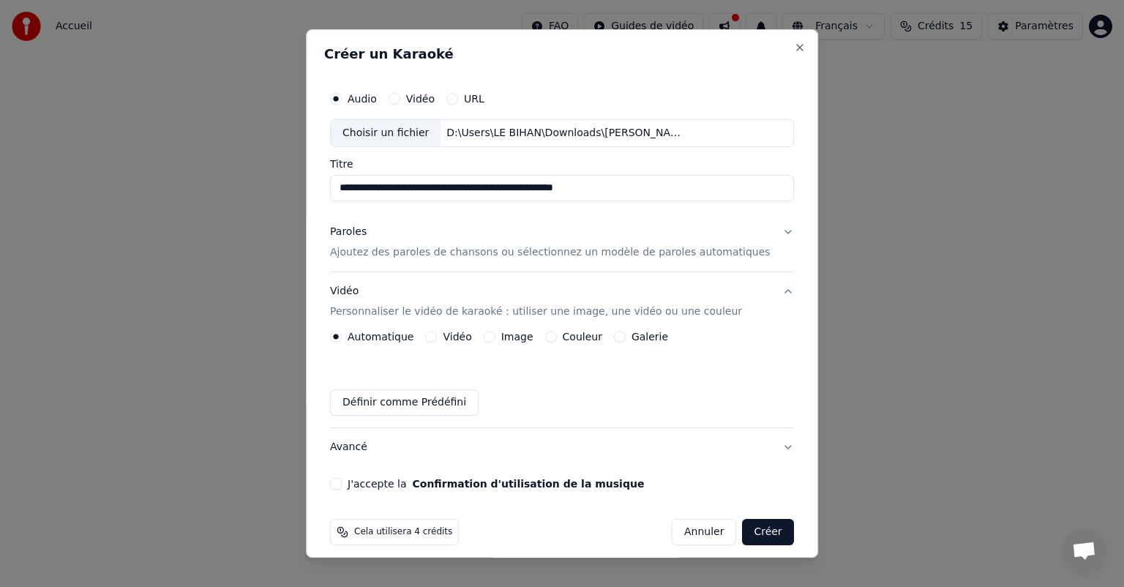
click at [495, 337] on button "Image" at bounding box center [490, 337] width 12 height 12
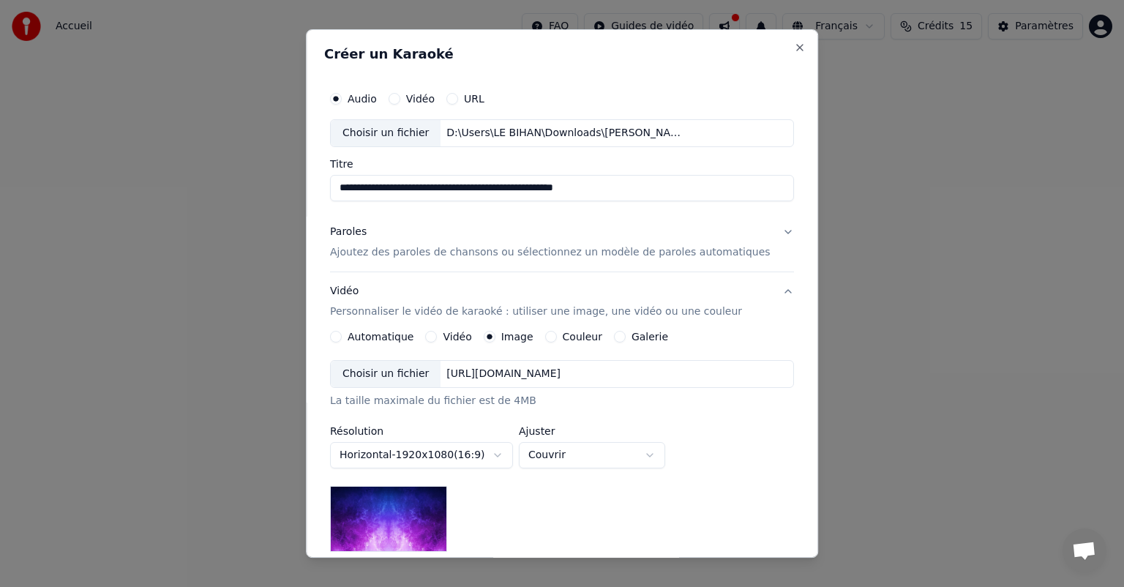
click at [415, 378] on div "Choisir un fichier" at bounding box center [386, 374] width 110 height 26
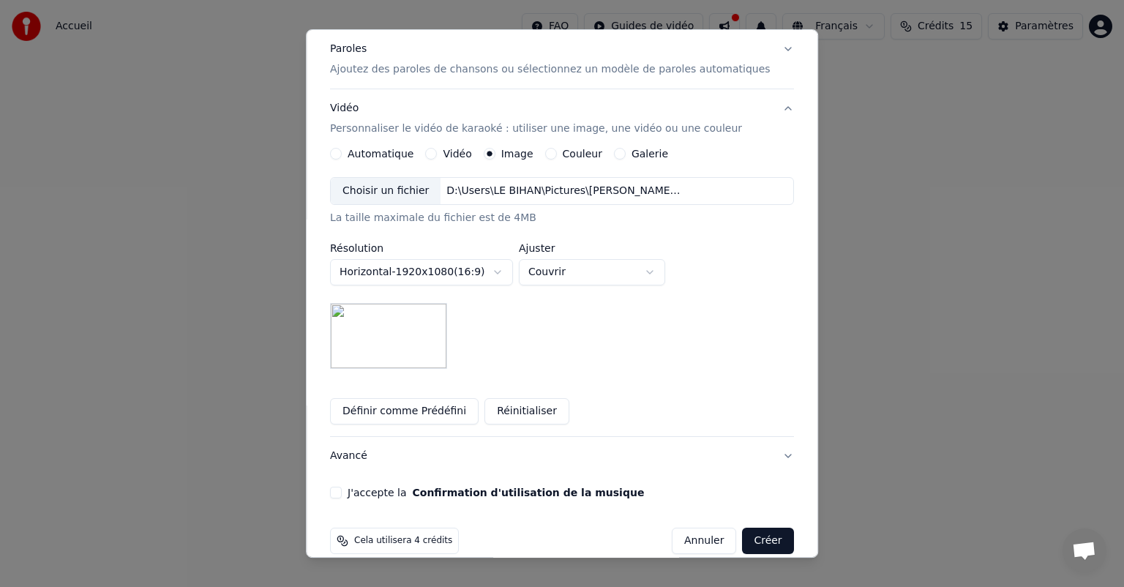
scroll to position [202, 0]
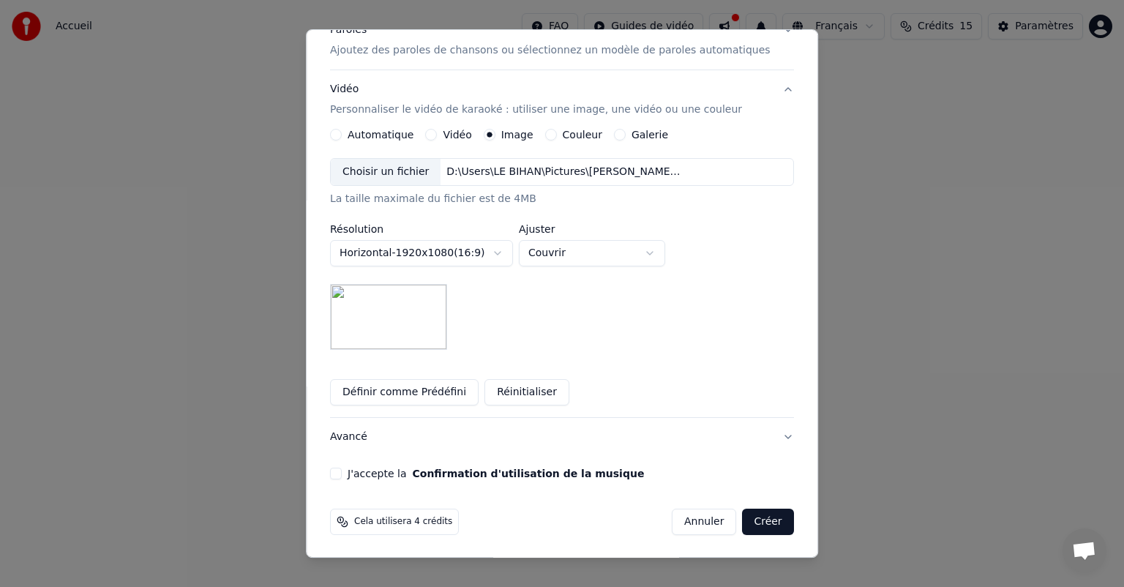
click at [342, 471] on button "J'accepte la Confirmation d'utilisation de la musique" at bounding box center [336, 474] width 12 height 12
click at [743, 517] on button "Créer" at bounding box center [768, 522] width 51 height 26
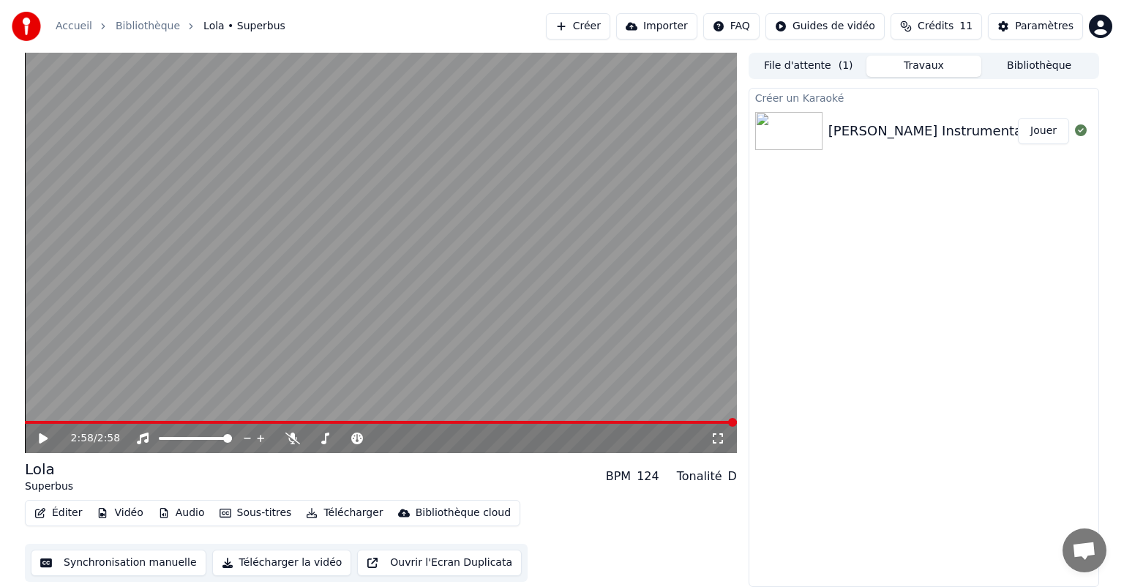
click at [42, 439] on icon at bounding box center [43, 438] width 9 height 10
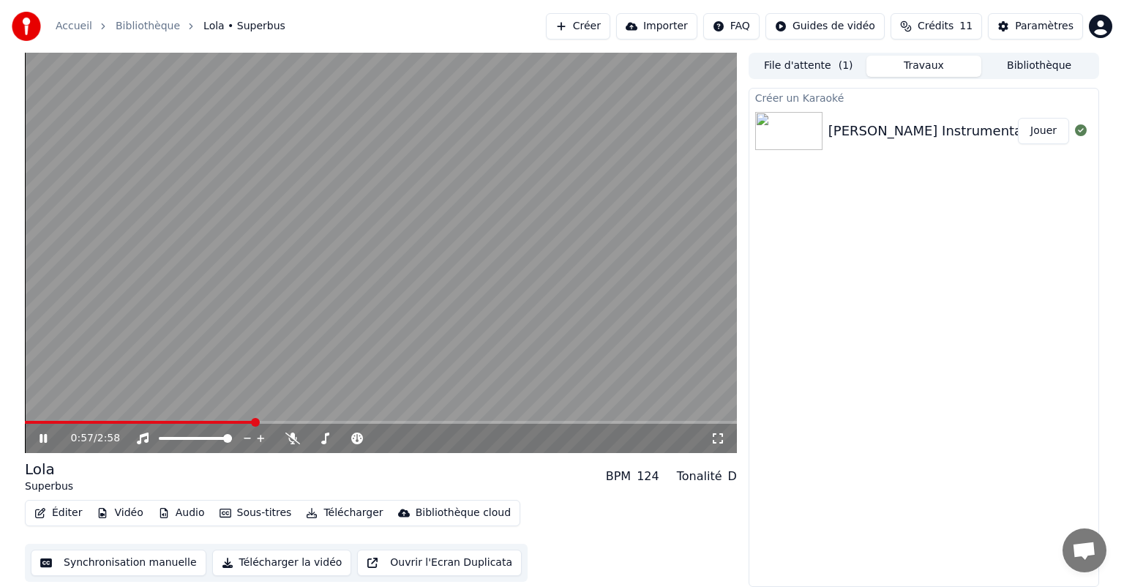
click at [41, 435] on icon at bounding box center [43, 438] width 7 height 9
click at [608, 26] on button "Créer" at bounding box center [578, 26] width 64 height 26
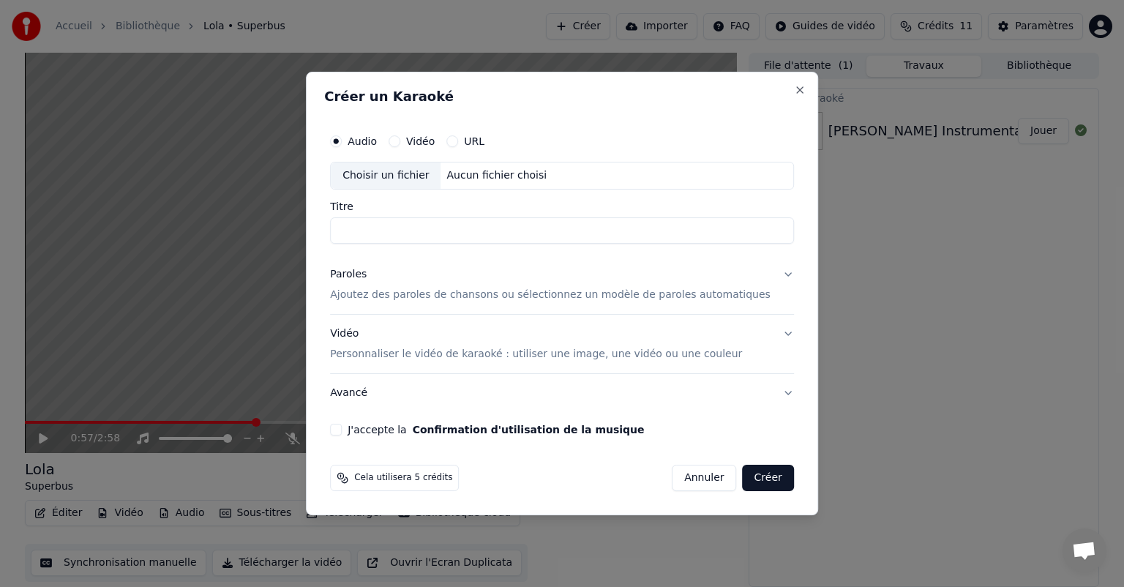
click at [382, 176] on div "Choisir un fichier" at bounding box center [386, 175] width 110 height 26
click at [468, 229] on input "**********" at bounding box center [562, 230] width 464 height 26
drag, startPoint x: 457, startPoint y: 230, endPoint x: 352, endPoint y: 240, distance: 105.2
click at [355, 237] on input "**********" at bounding box center [562, 230] width 464 height 26
type input "*********"
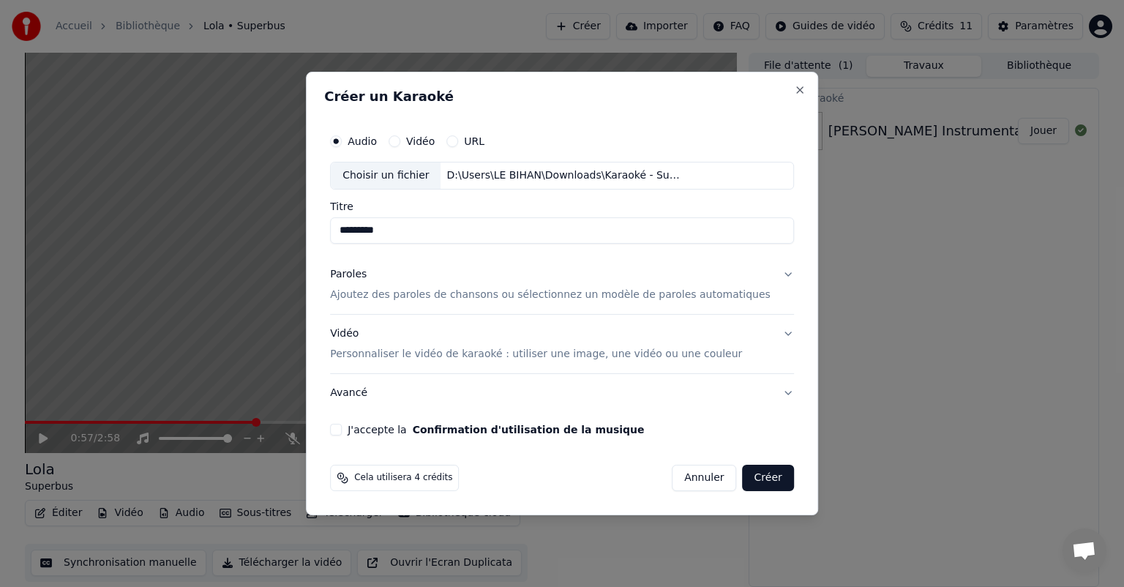
click at [391, 296] on p "Ajoutez des paroles de chansons ou sélectionnez un modèle de paroles automatiqu…" at bounding box center [550, 295] width 441 height 15
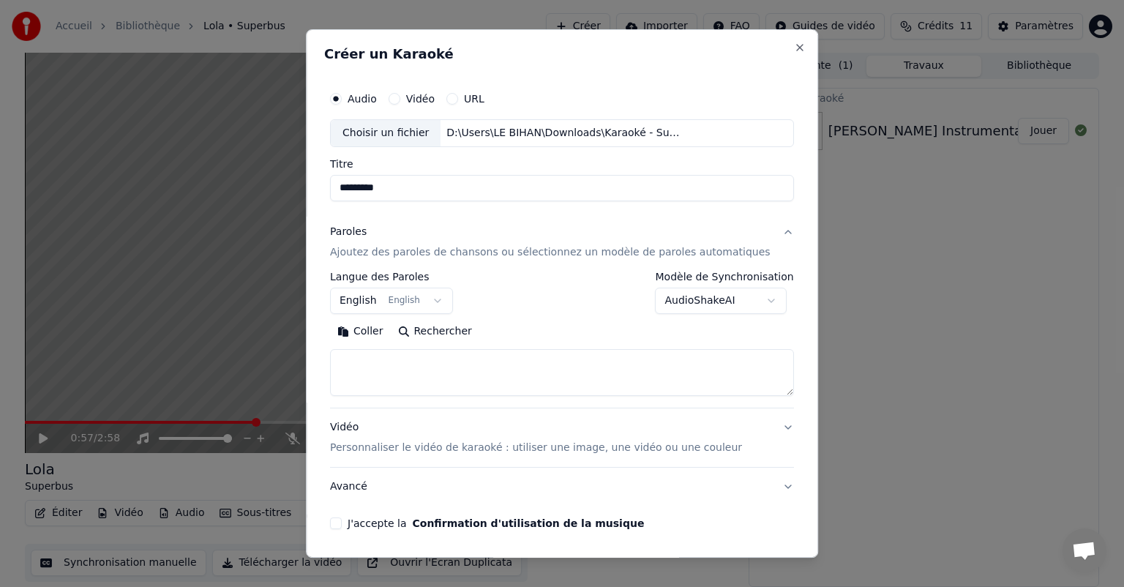
click at [381, 296] on body "**********" at bounding box center [562, 293] width 1124 height 587
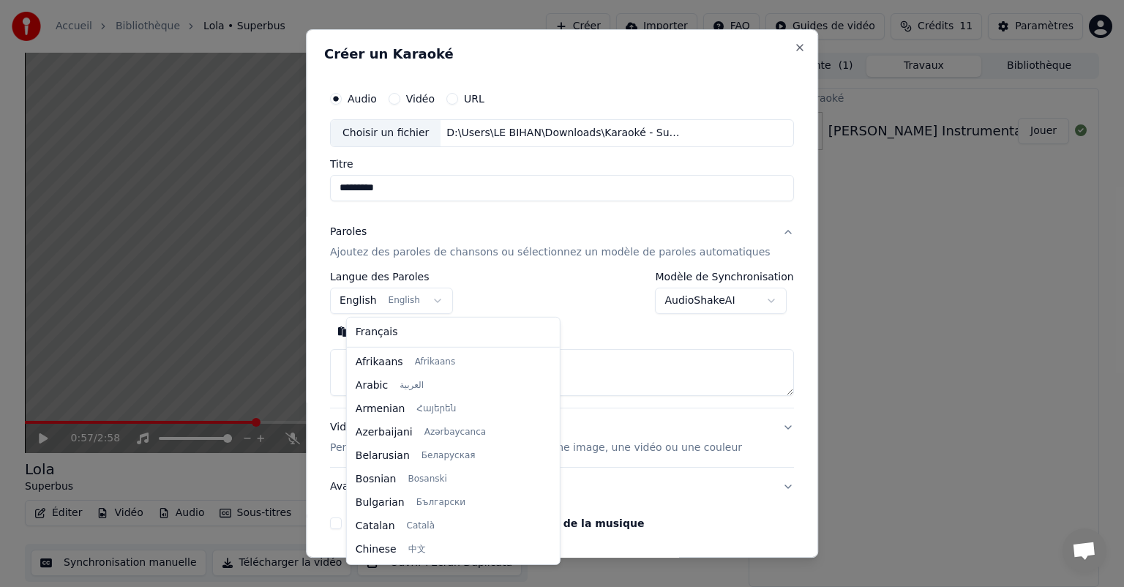
scroll to position [117, 0]
select select "**"
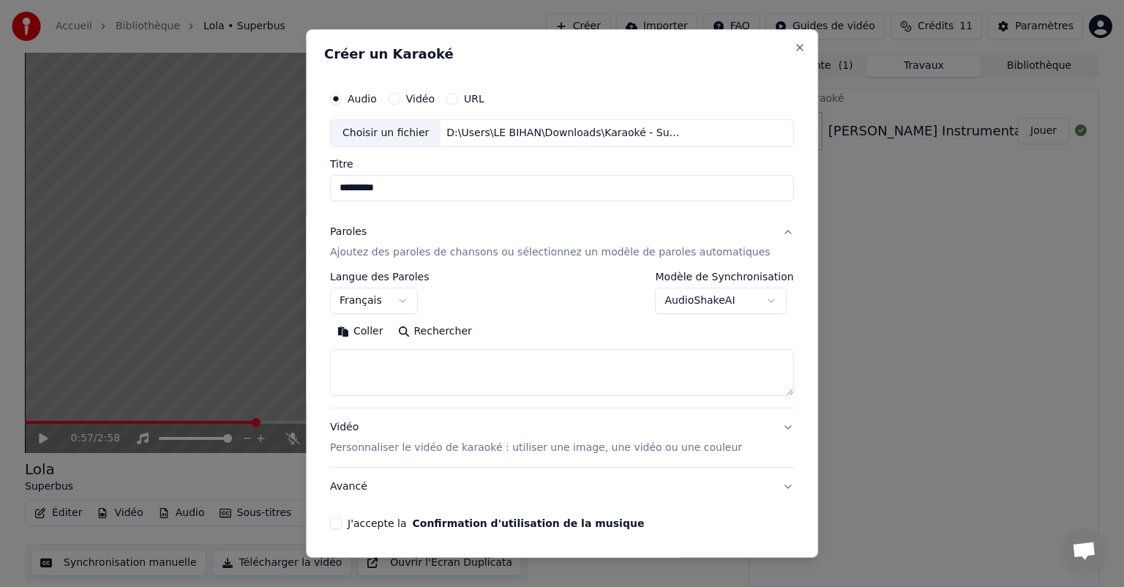
click at [440, 334] on button "Rechercher" at bounding box center [435, 331] width 89 height 23
click at [381, 334] on button "Coller" at bounding box center [360, 331] width 61 height 23
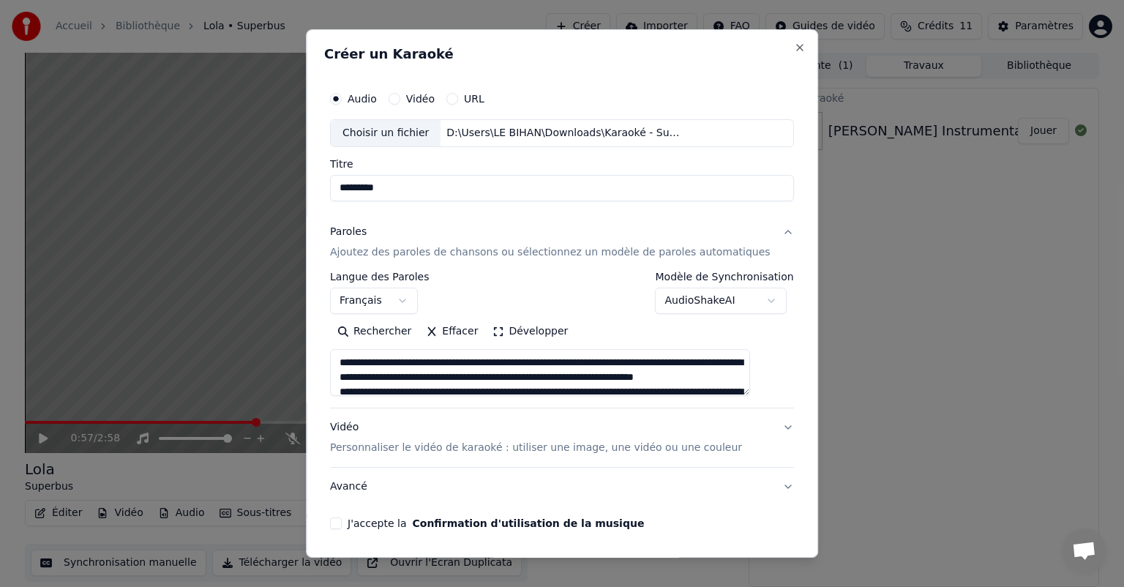
click at [513, 361] on textarea at bounding box center [540, 372] width 420 height 47
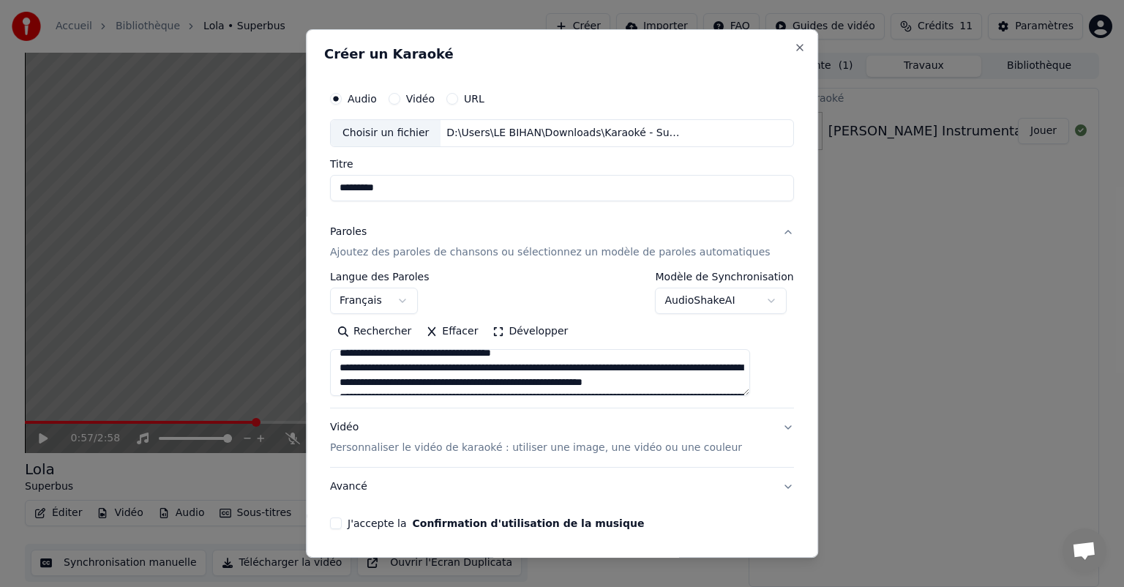
scroll to position [0, 0]
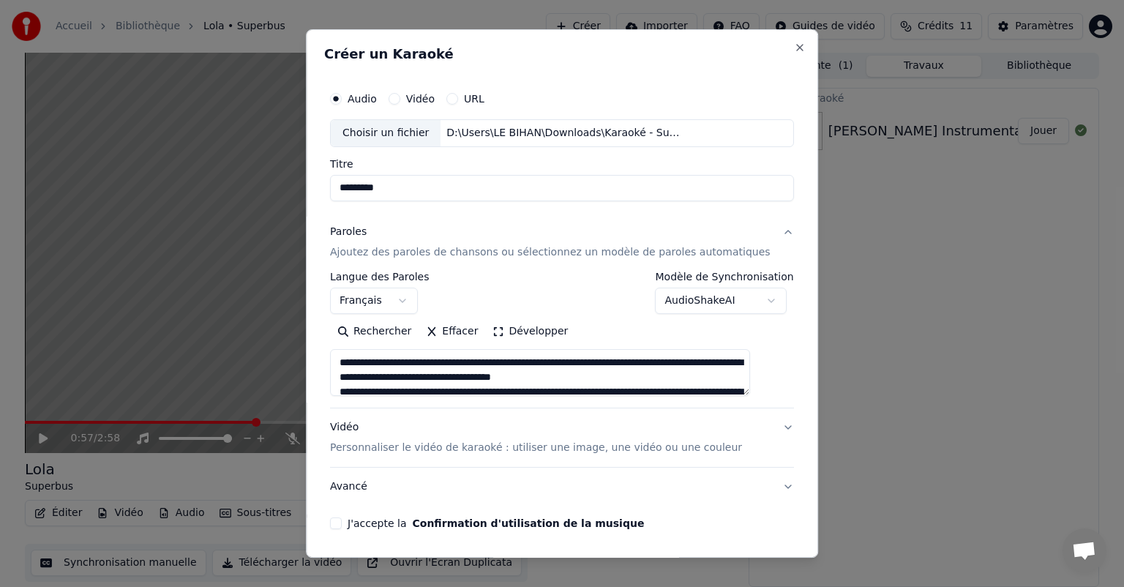
click at [394, 389] on textarea at bounding box center [540, 372] width 420 height 47
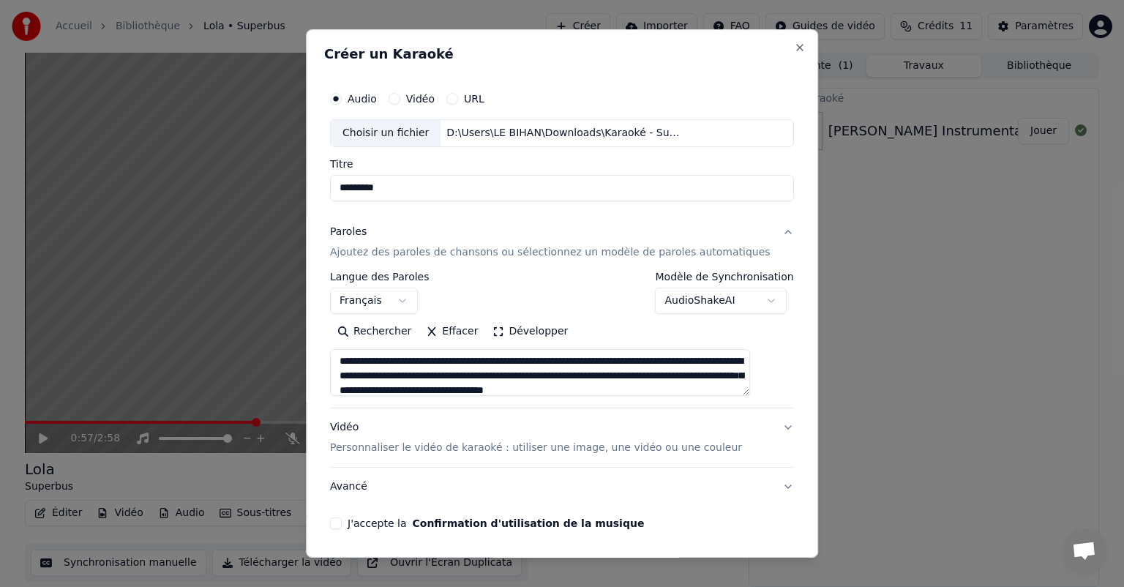
scroll to position [76, 0]
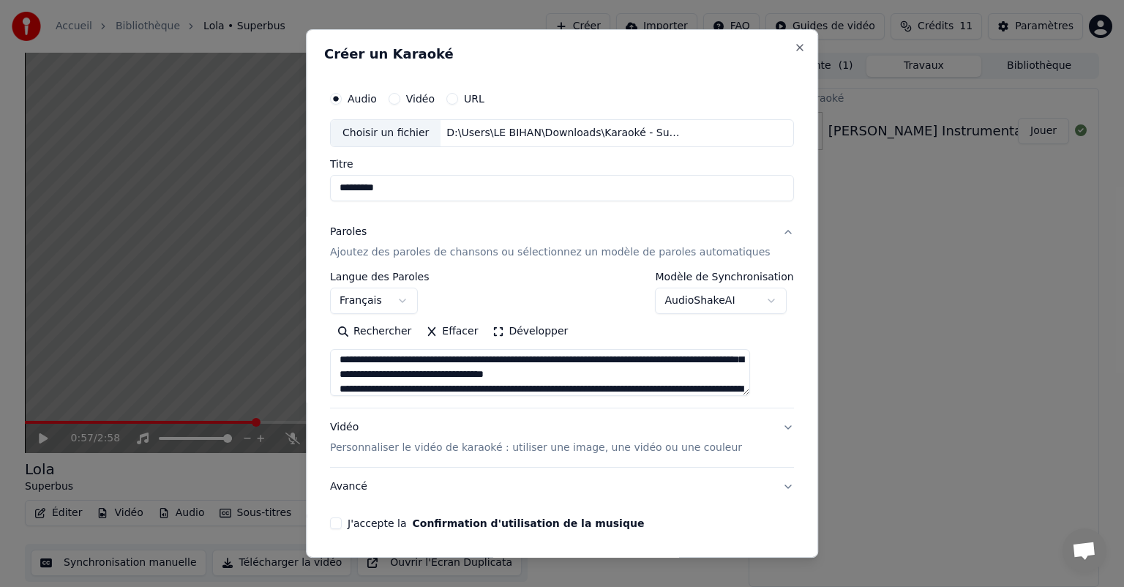
click at [406, 392] on textarea at bounding box center [540, 372] width 420 height 47
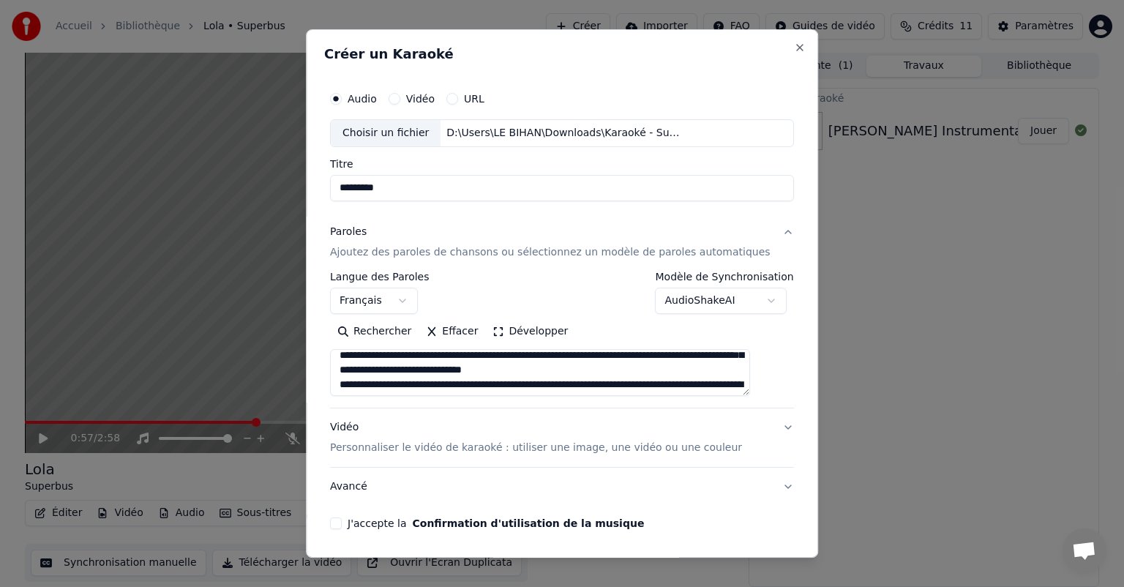
scroll to position [135, 0]
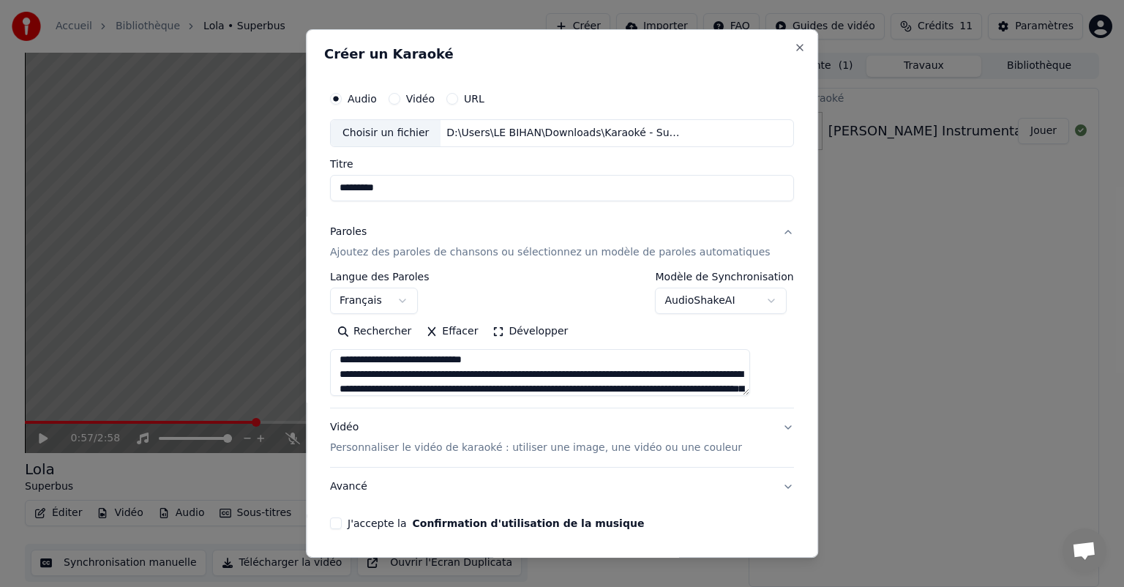
click at [387, 374] on textarea at bounding box center [540, 372] width 420 height 47
click at [383, 375] on textarea at bounding box center [540, 372] width 420 height 47
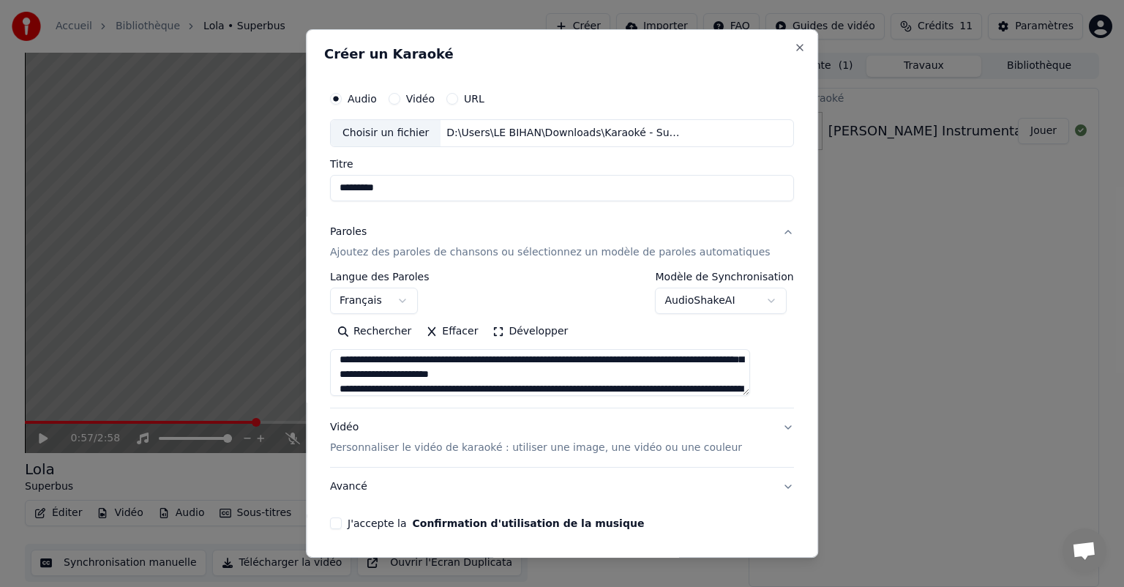
click at [394, 389] on textarea at bounding box center [540, 372] width 420 height 47
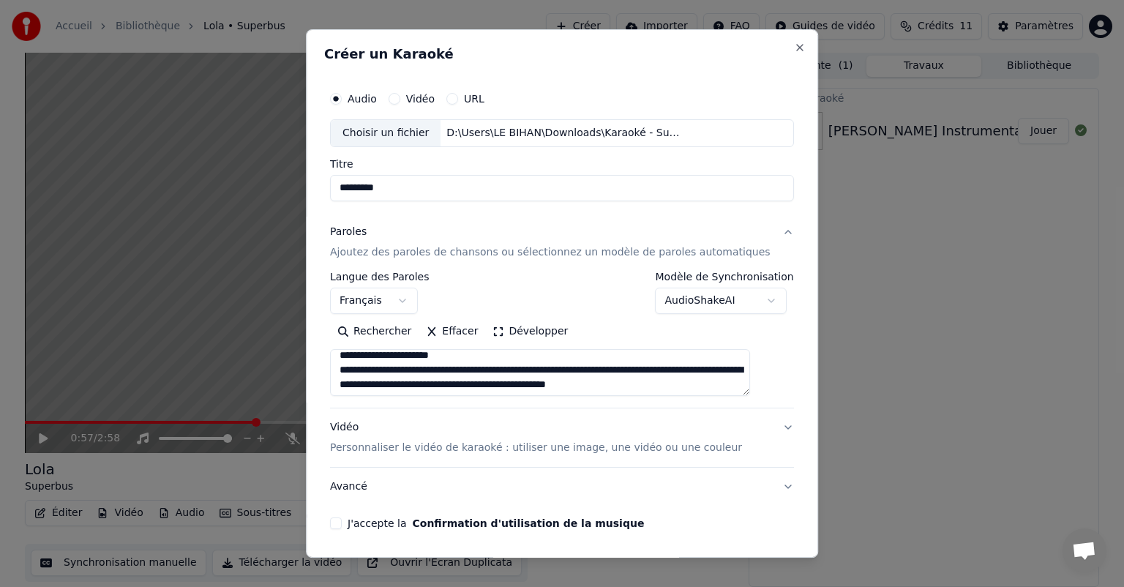
scroll to position [193, 0]
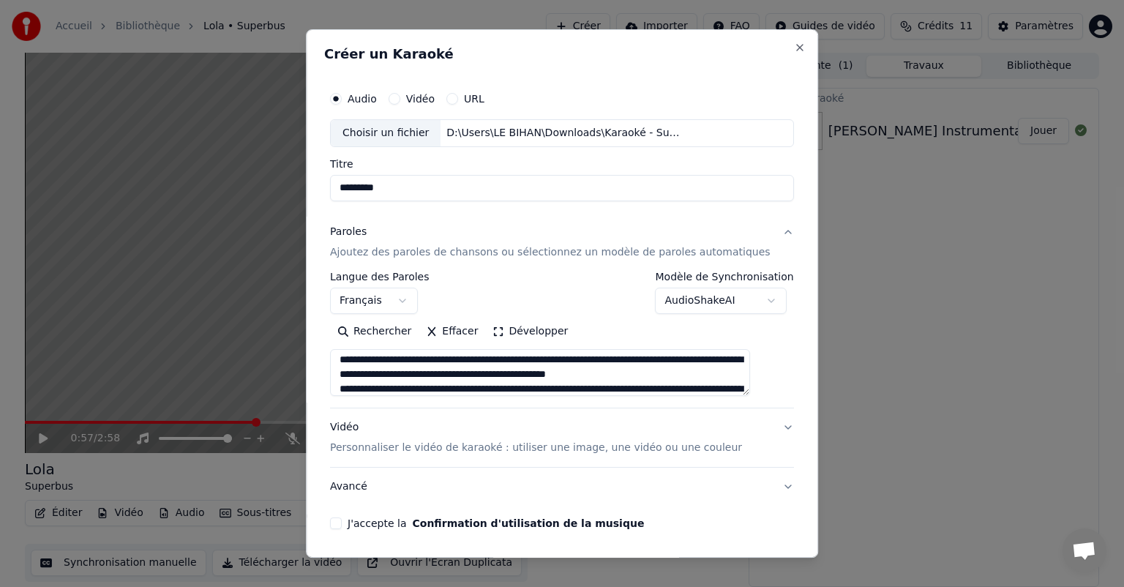
click at [409, 388] on textarea at bounding box center [540, 372] width 420 height 47
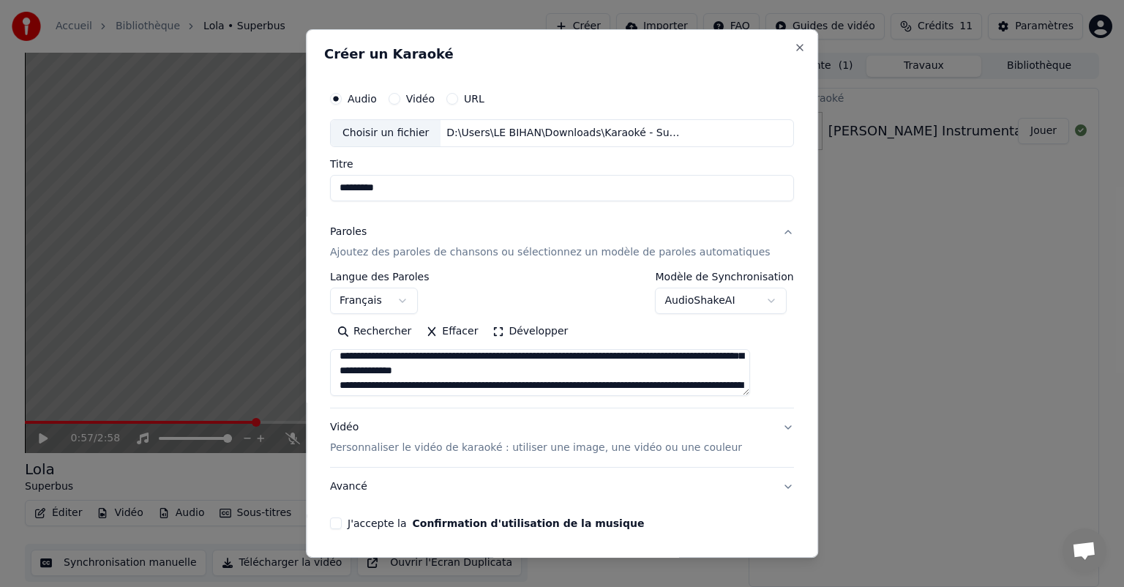
scroll to position [252, 0]
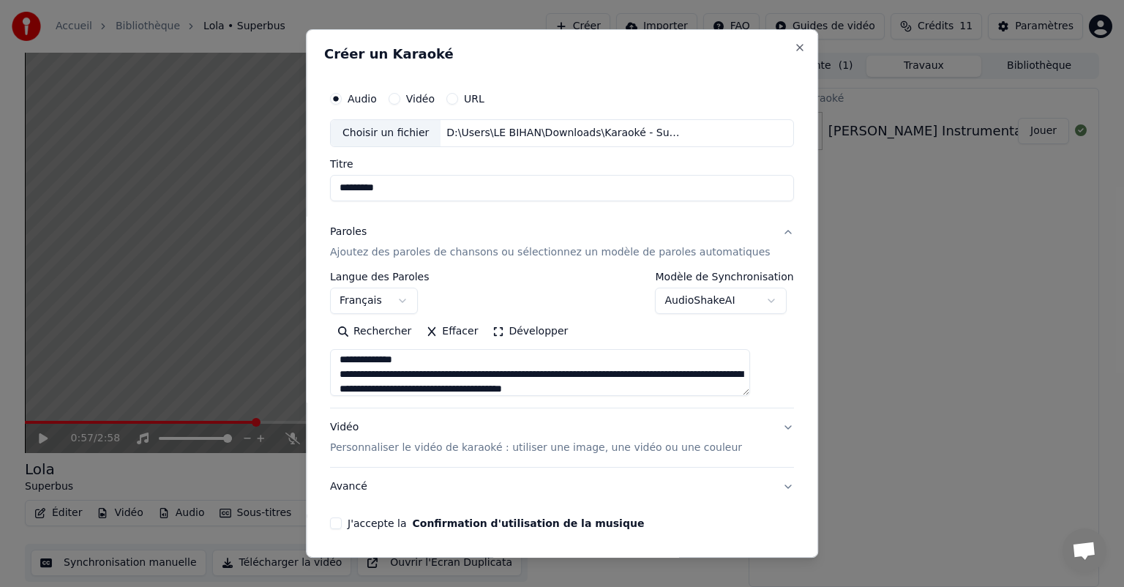
click at [392, 372] on textarea at bounding box center [540, 372] width 420 height 47
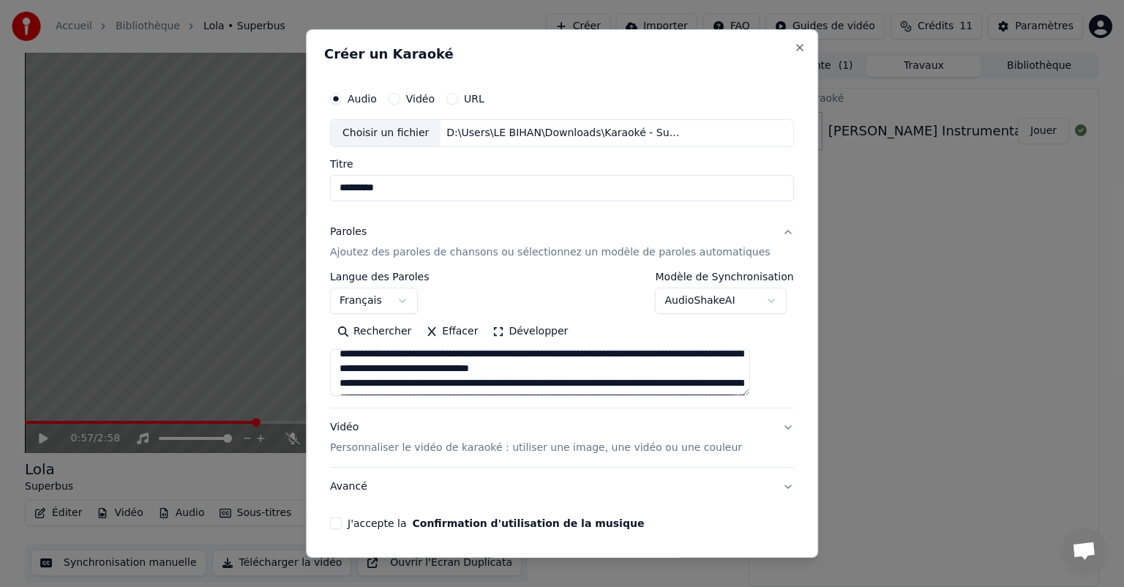
scroll to position [281, 0]
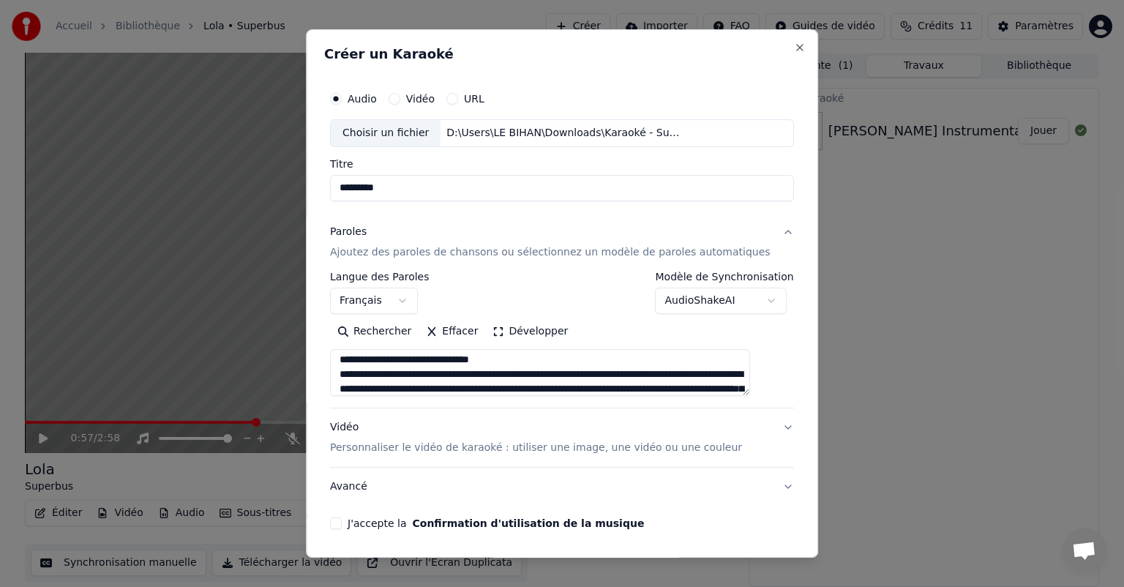
click at [383, 372] on textarea at bounding box center [540, 372] width 420 height 47
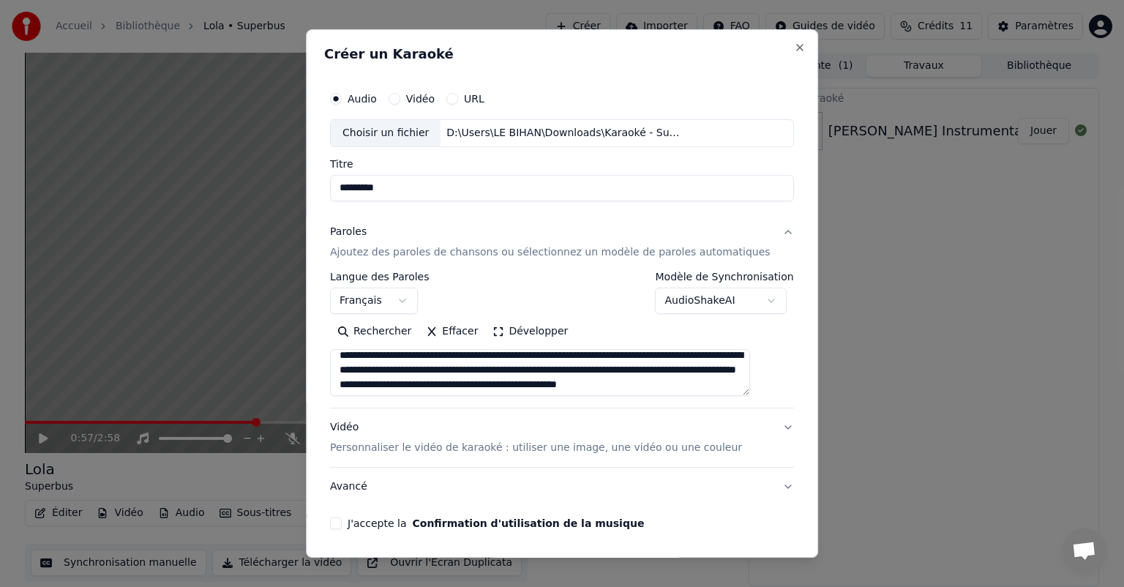
scroll to position [310, 0]
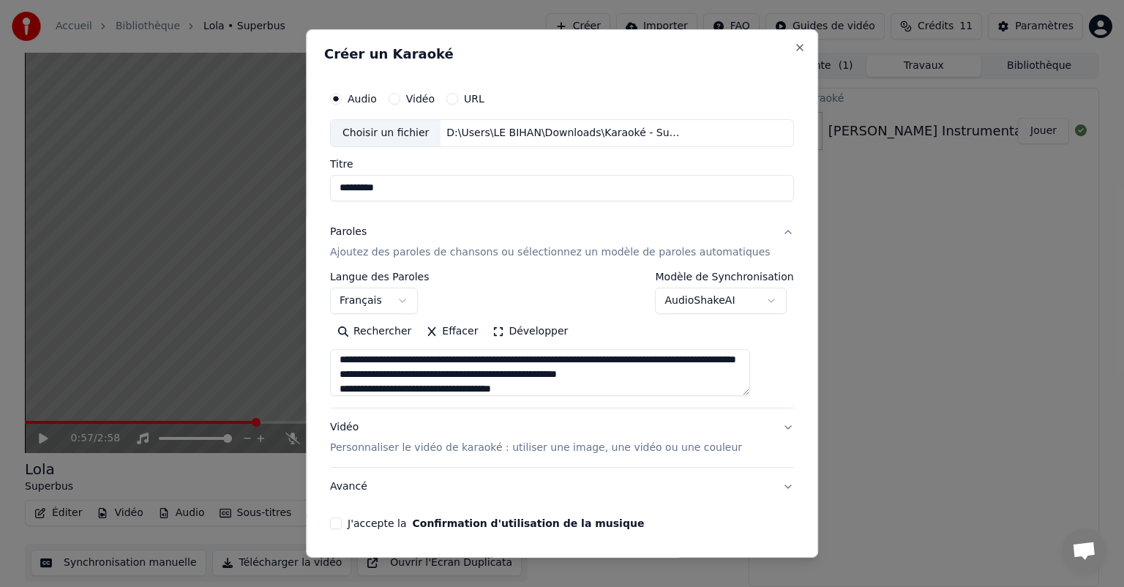
click at [389, 386] on textarea at bounding box center [540, 372] width 420 height 47
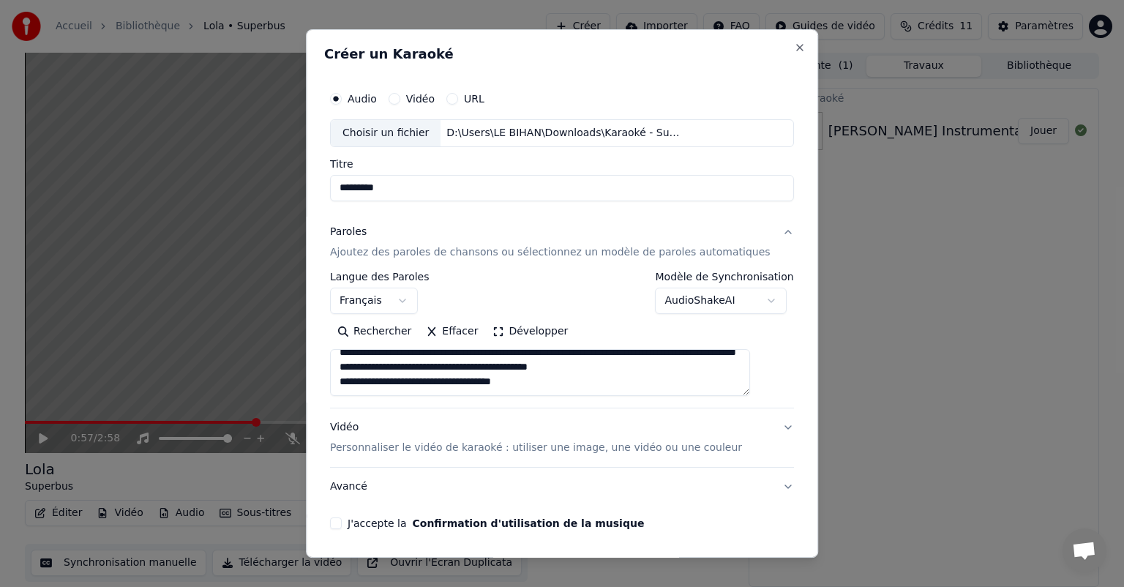
click at [537, 375] on textarea at bounding box center [540, 372] width 420 height 47
type textarea "**********"
click at [364, 450] on p "Personnaliser le vidéo de karaoké : utiliser une image, une vidéo ou une couleur" at bounding box center [536, 448] width 412 height 15
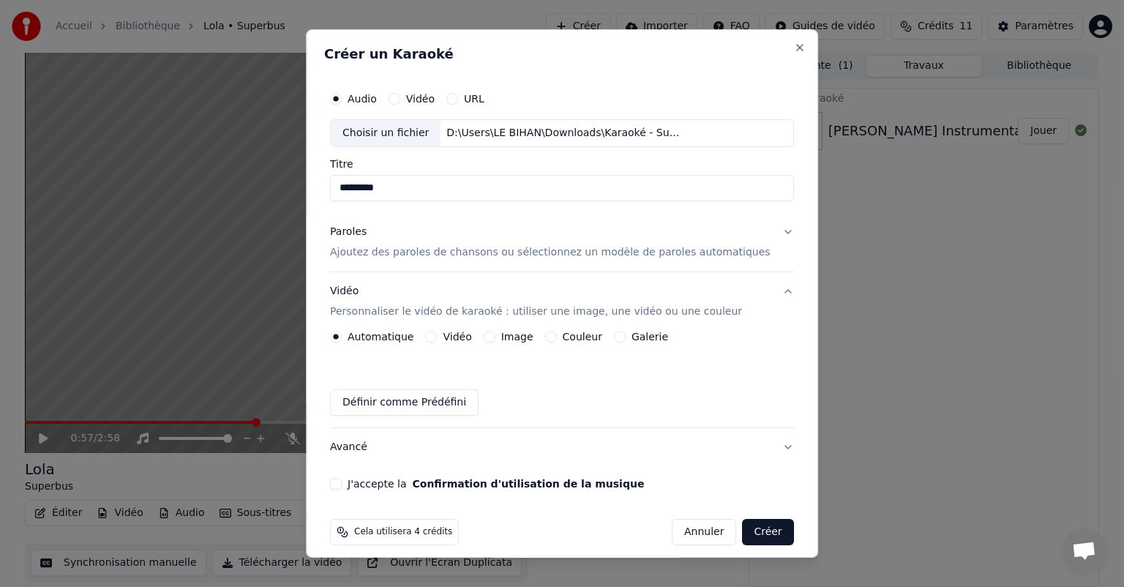
click at [506, 337] on div "Image" at bounding box center [509, 337] width 50 height 12
click at [495, 332] on button "Image" at bounding box center [490, 337] width 12 height 12
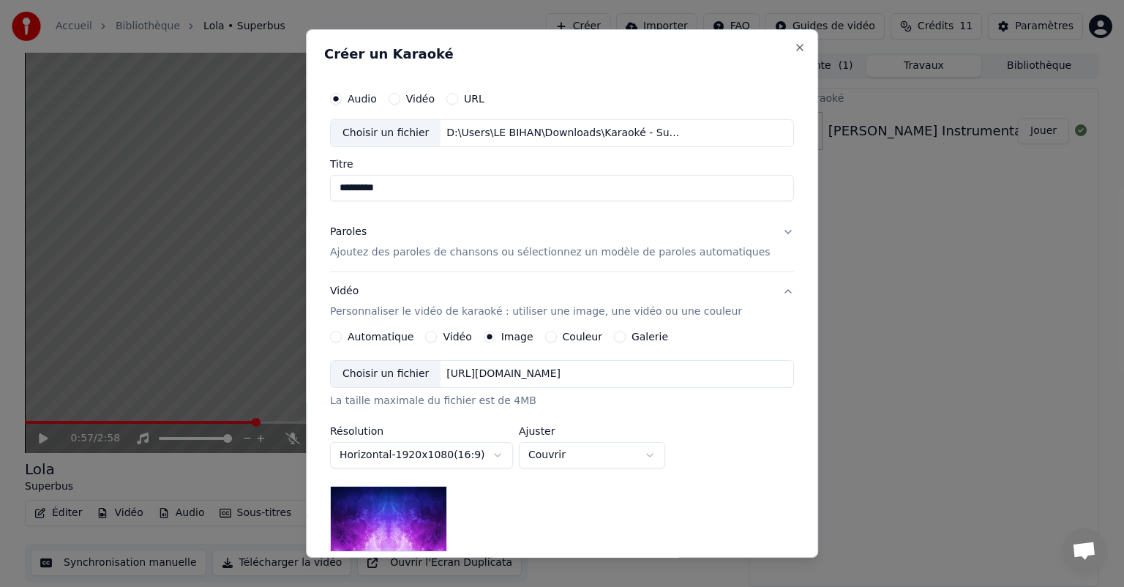
click at [404, 375] on div "Choisir un fichier" at bounding box center [386, 374] width 110 height 26
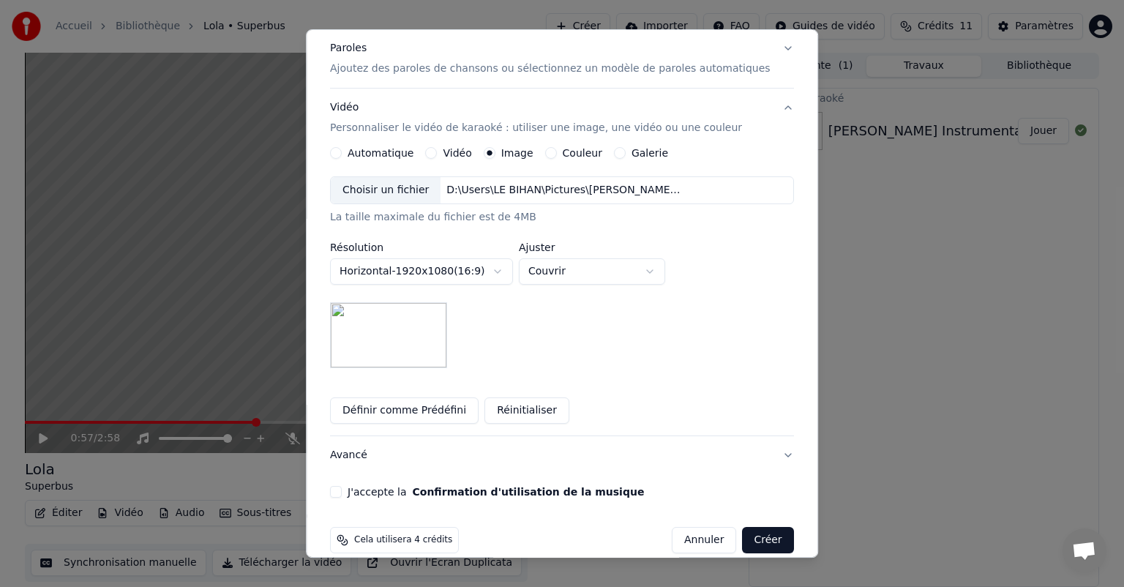
scroll to position [202, 0]
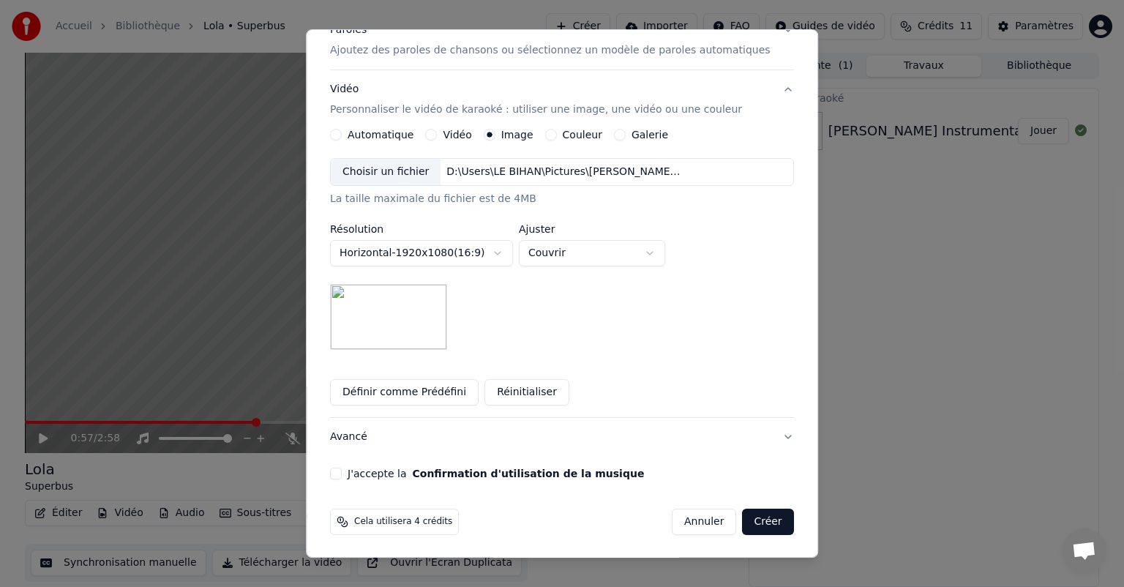
click at [342, 474] on button "J'accepte la Confirmation d'utilisation de la musique" at bounding box center [336, 474] width 12 height 12
click at [747, 520] on button "Créer" at bounding box center [768, 522] width 51 height 26
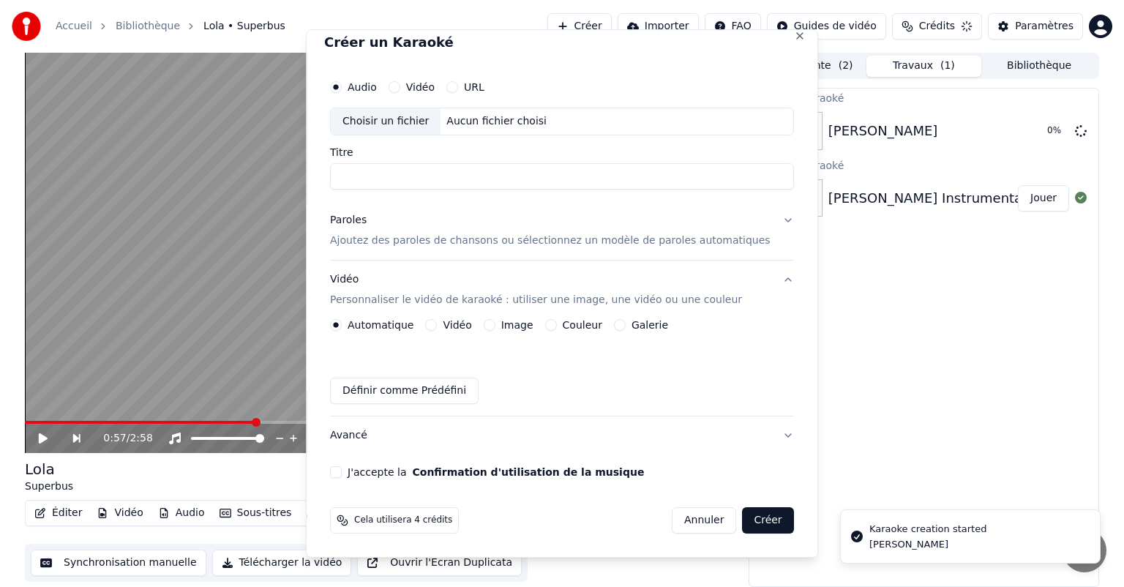
scroll to position [11, 0]
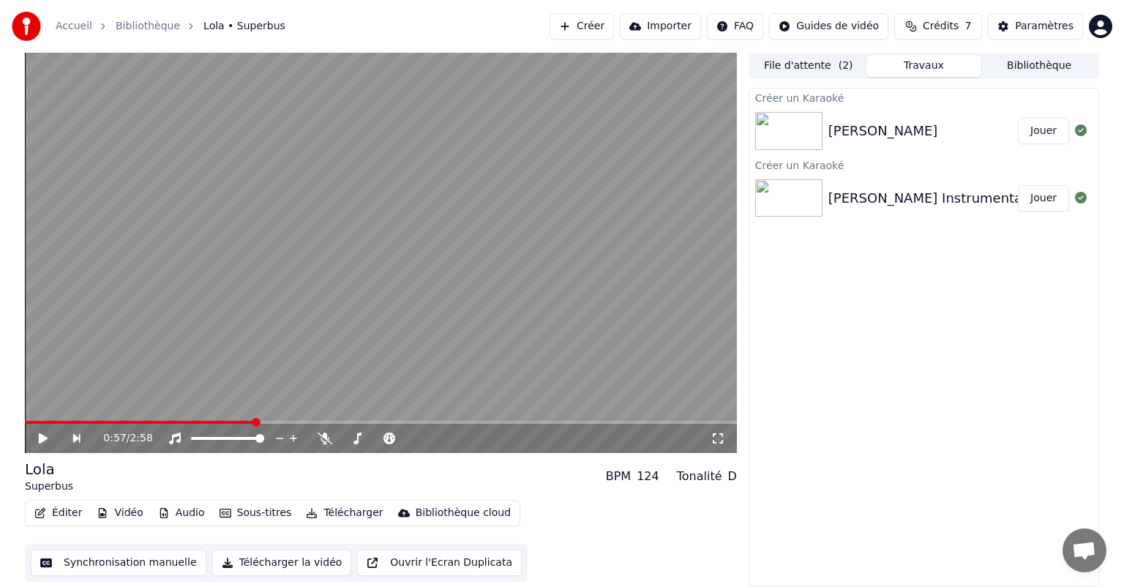
click at [1048, 135] on button "Jouer" at bounding box center [1043, 131] width 51 height 26
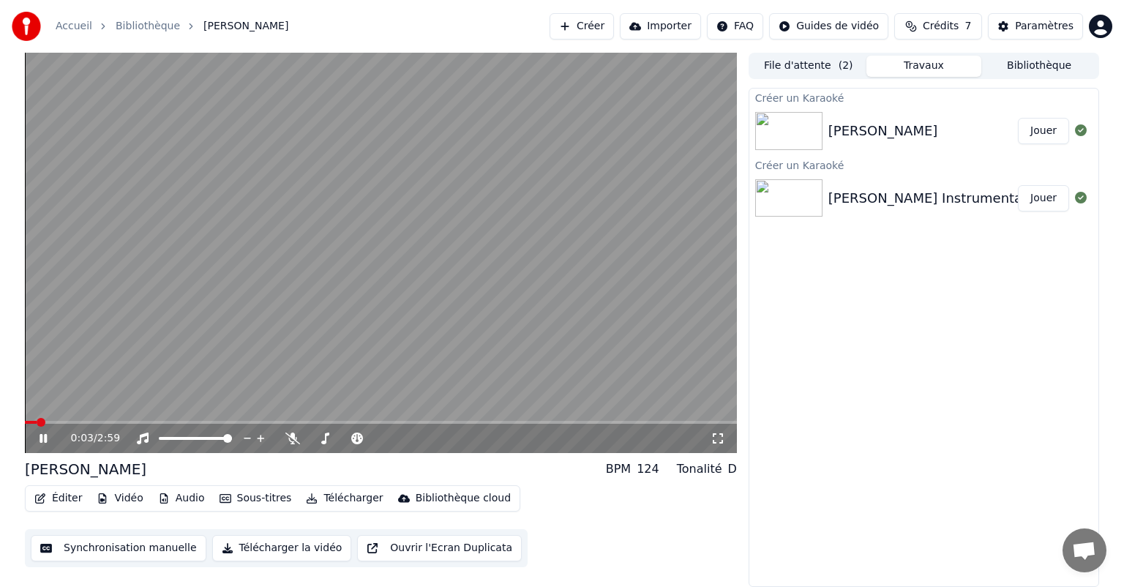
click at [38, 419] on span at bounding box center [41, 422] width 9 height 9
click at [33, 419] on span at bounding box center [37, 422] width 9 height 9
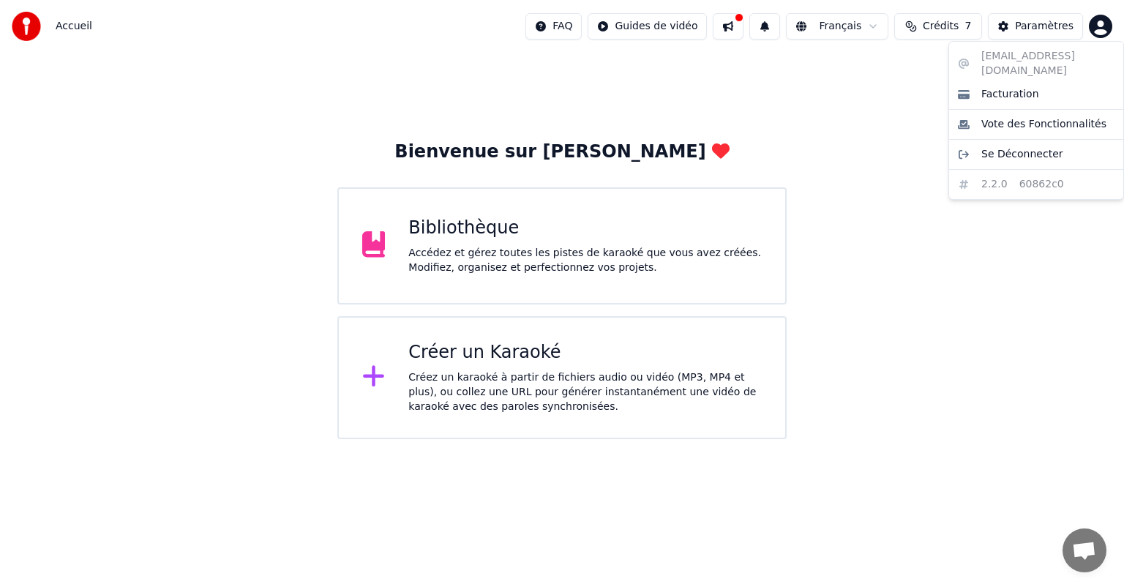
click at [1103, 25] on html "Accueil FAQ Guides de vidéo Français Crédits 7 Paramètres Bienvenue sur Youka B…" at bounding box center [562, 219] width 1124 height 439
click at [459, 246] on html "Accueil FAQ Guides de vidéo Français Crédits 7 Paramètres Bienvenue sur Youka B…" at bounding box center [562, 219] width 1124 height 439
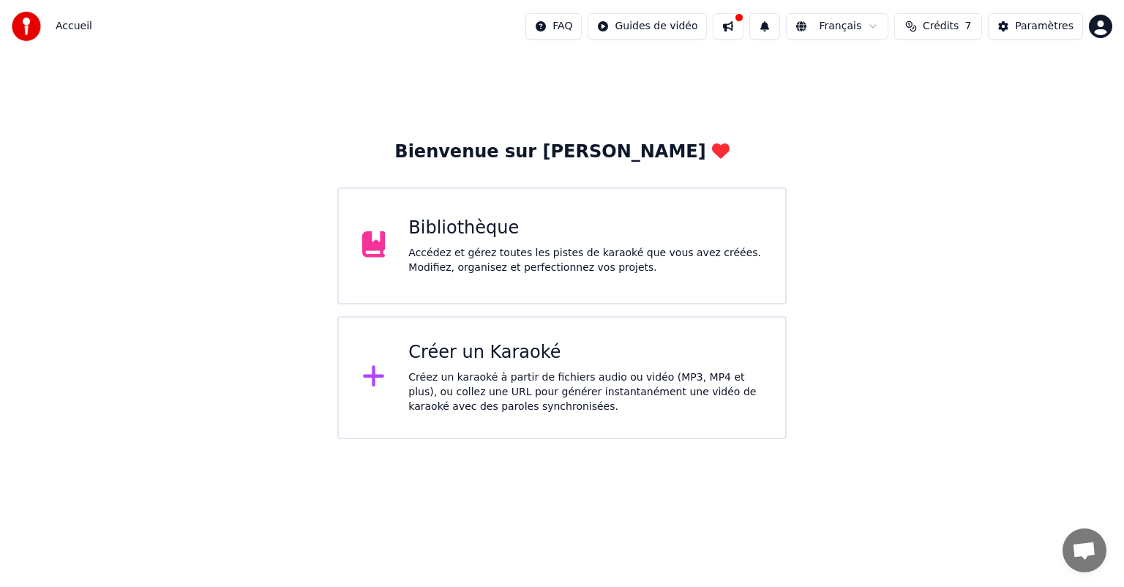
click at [464, 260] on div "Accédez et gérez toutes les pistes de karaoké que vous avez créées. Modifiez, o…" at bounding box center [584, 260] width 353 height 29
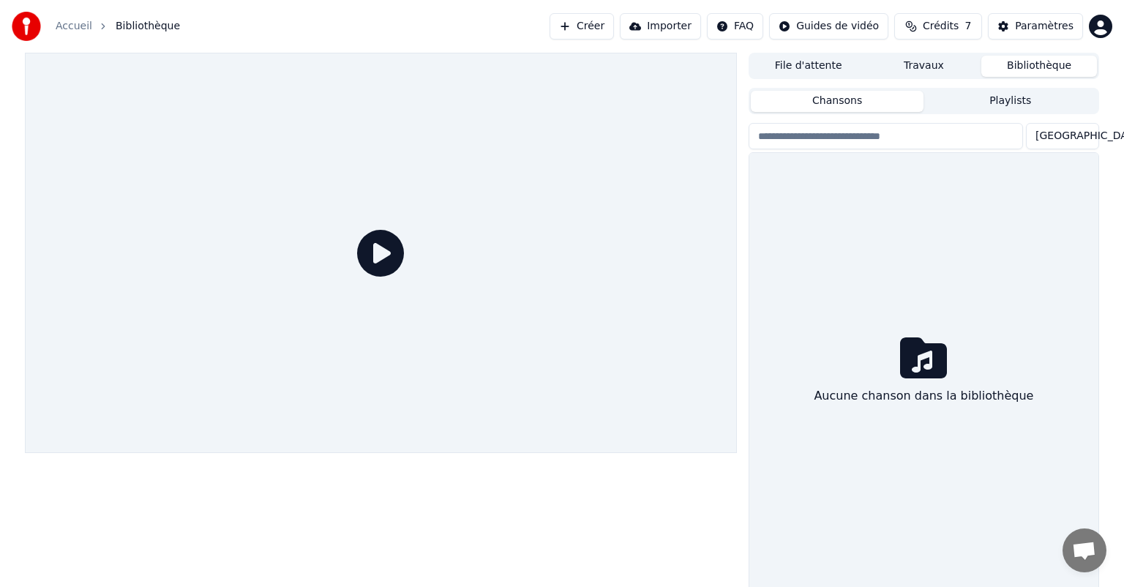
click at [464, 260] on div at bounding box center [381, 253] width 712 height 400
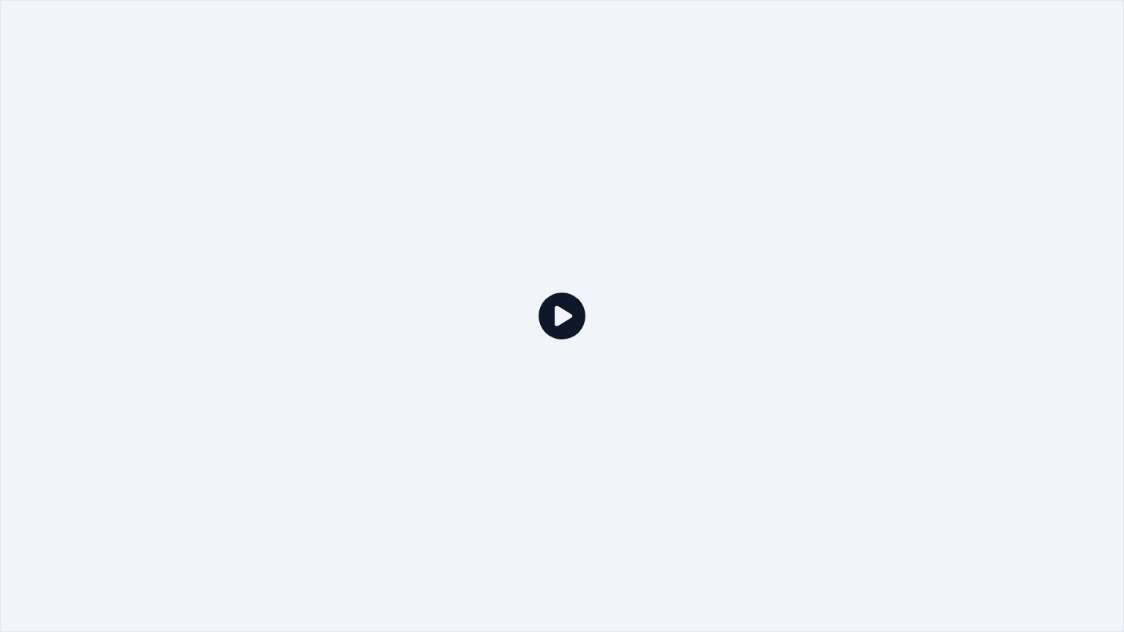
click at [558, 319] on icon at bounding box center [562, 316] width 47 height 47
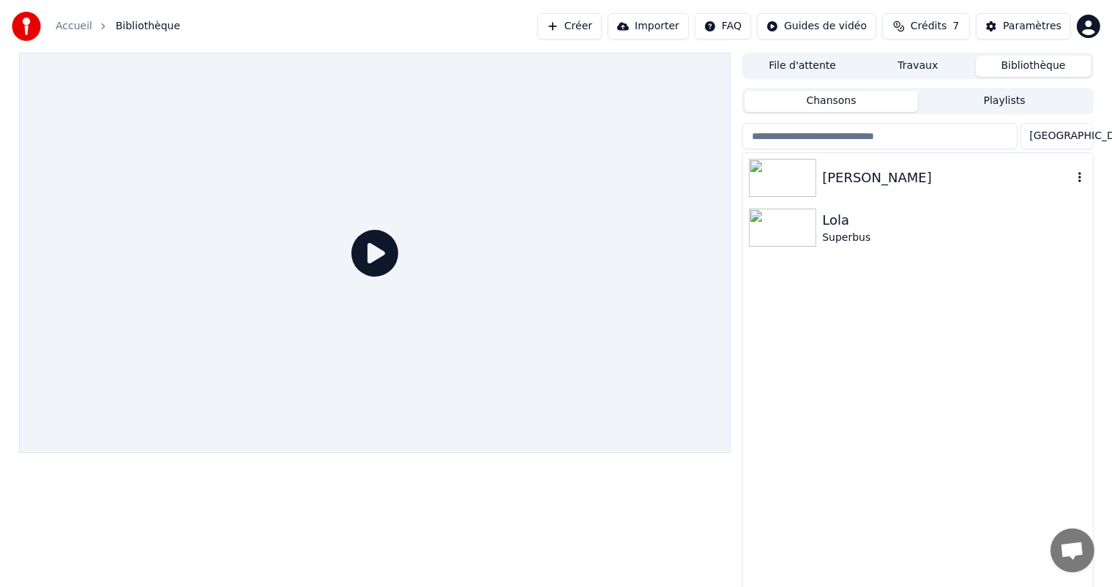
click at [842, 176] on div "[PERSON_NAME]" at bounding box center [947, 178] width 250 height 20
